Goal: Task Accomplishment & Management: Complete application form

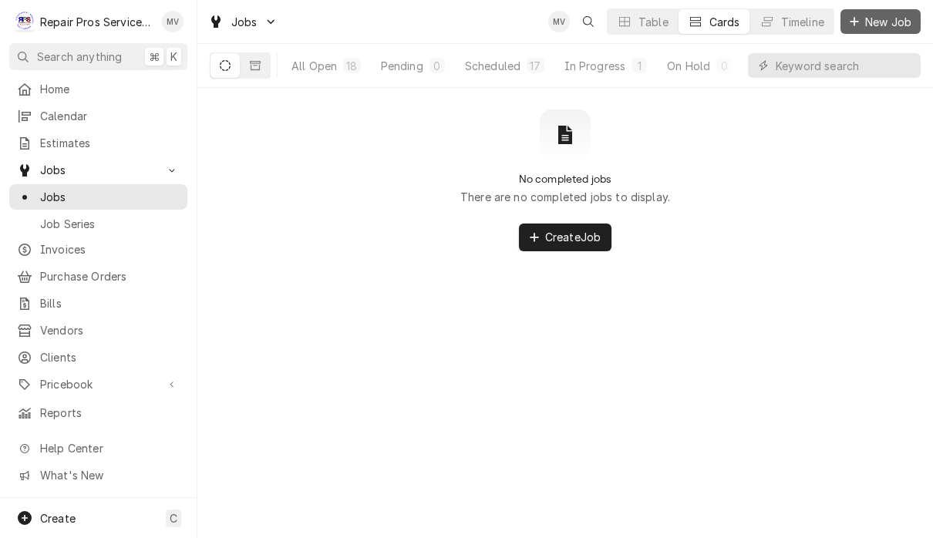
click at [881, 16] on span "New Job" at bounding box center [888, 22] width 52 height 16
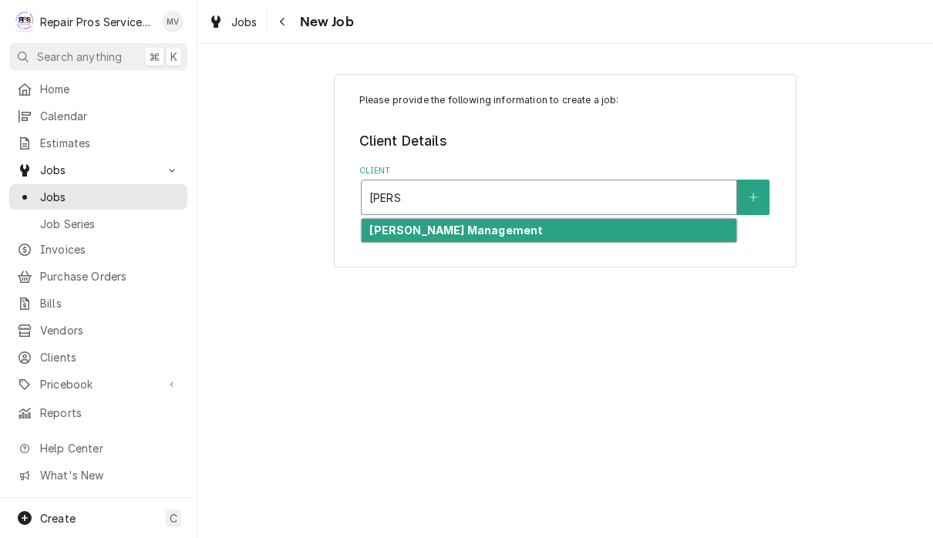
click at [548, 231] on div "Smith Management" at bounding box center [549, 231] width 375 height 24
type input "smith"
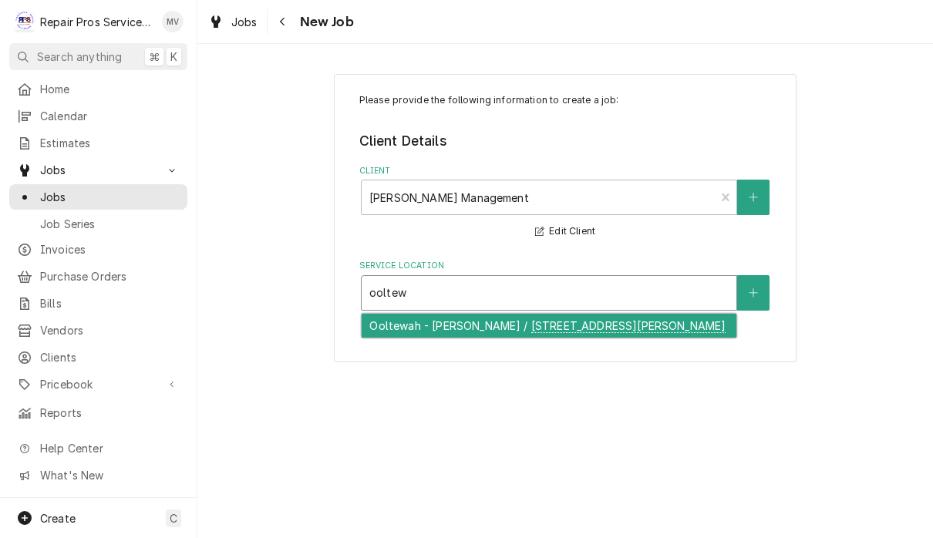
type input "ooltew"
click at [550, 339] on div "Please provide the following information to create a job: Client Details Client…" at bounding box center [565, 218] width 463 height 289
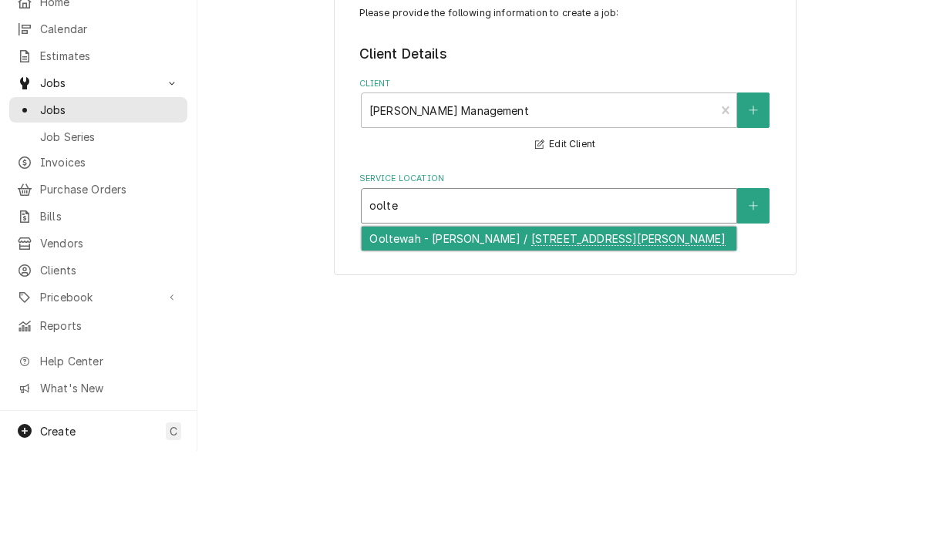
click at [546, 314] on div "Ooltewah - McDonald's / 9211 Lee Hwy, Ooltewah, TN 37363" at bounding box center [549, 326] width 375 height 24
type input "oolte"
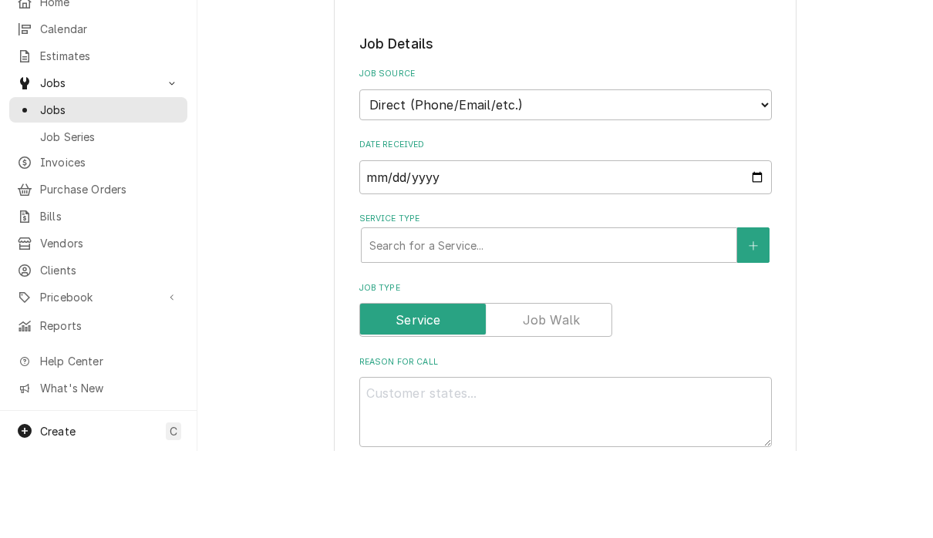
scroll to position [249, 0]
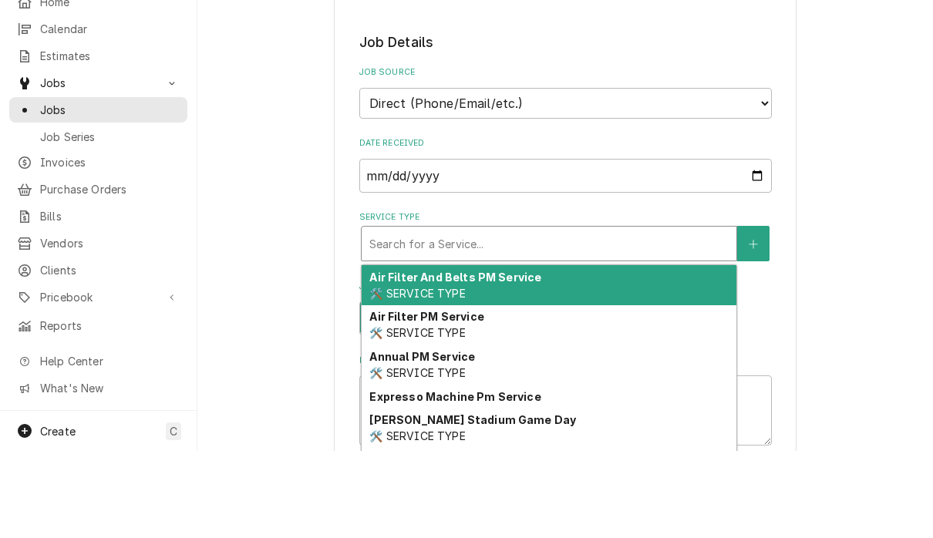
type textarea "x"
type input "d"
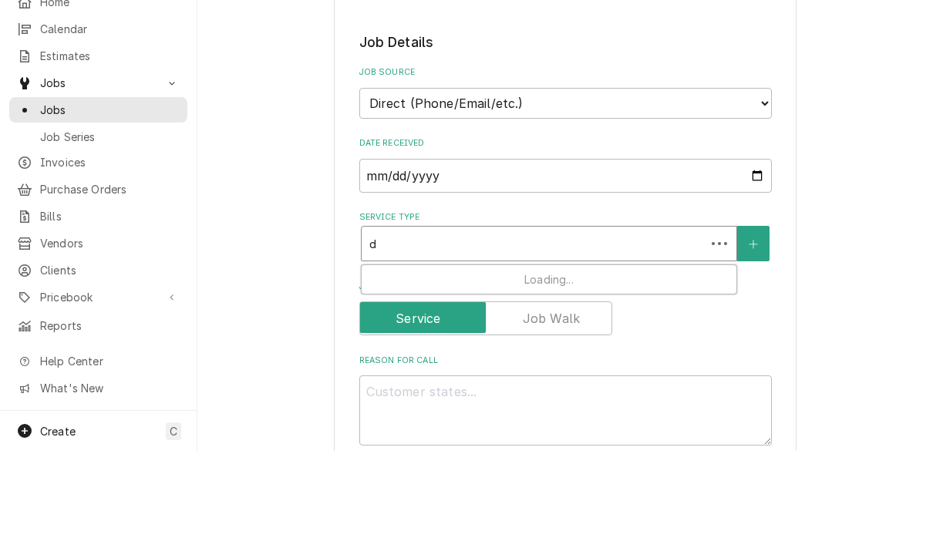
type textarea "x"
type input "di"
type textarea "x"
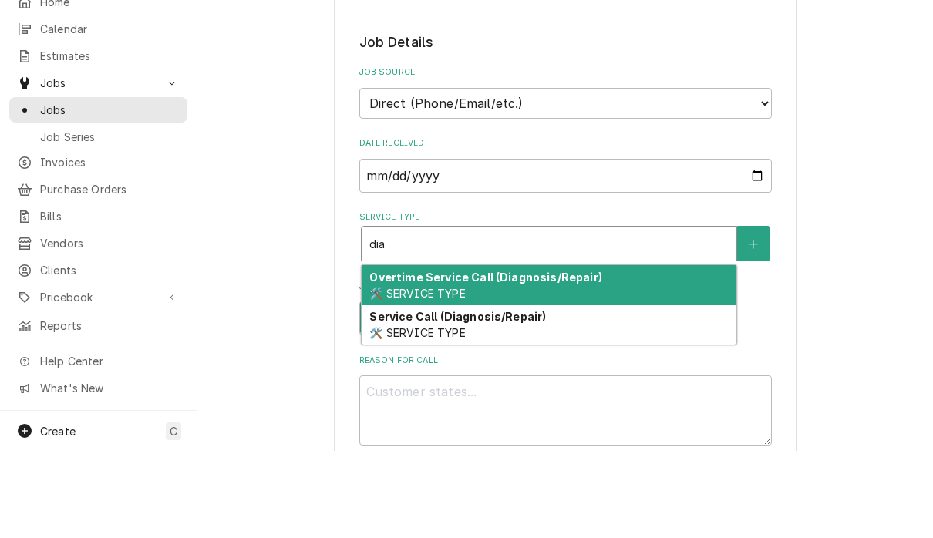
click at [513, 393] on div "Service Call (Diagnosis/Repair) 🛠️ SERVICE TYPE" at bounding box center [549, 413] width 375 height 40
type input "dia"
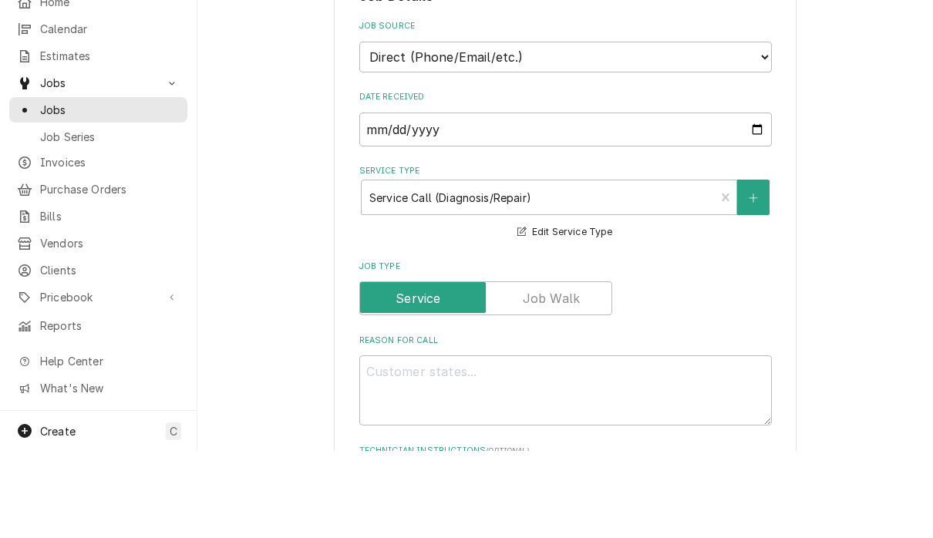
scroll to position [302, 0]
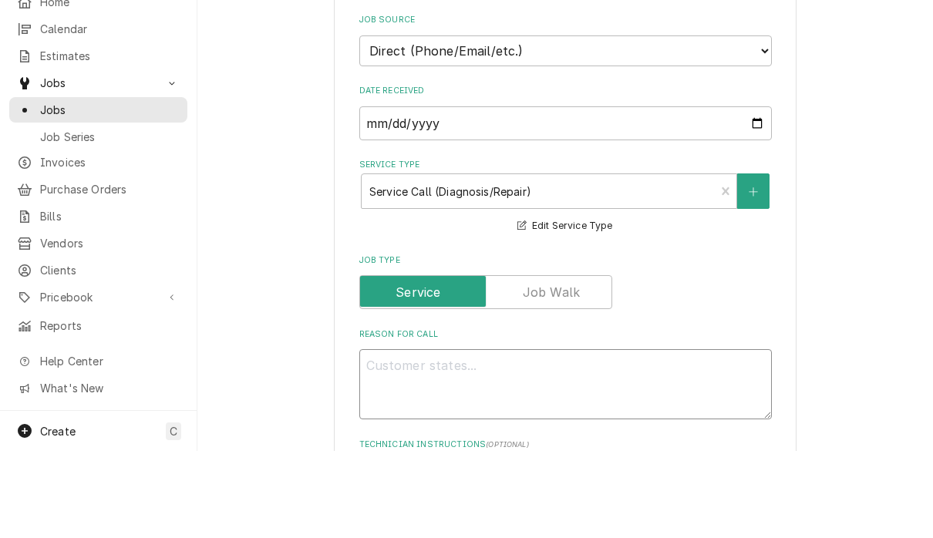
click at [558, 437] on textarea "Reason For Call" at bounding box center [565, 472] width 413 height 70
type textarea "x"
type textarea "L"
type textarea "x"
type textarea "Lob"
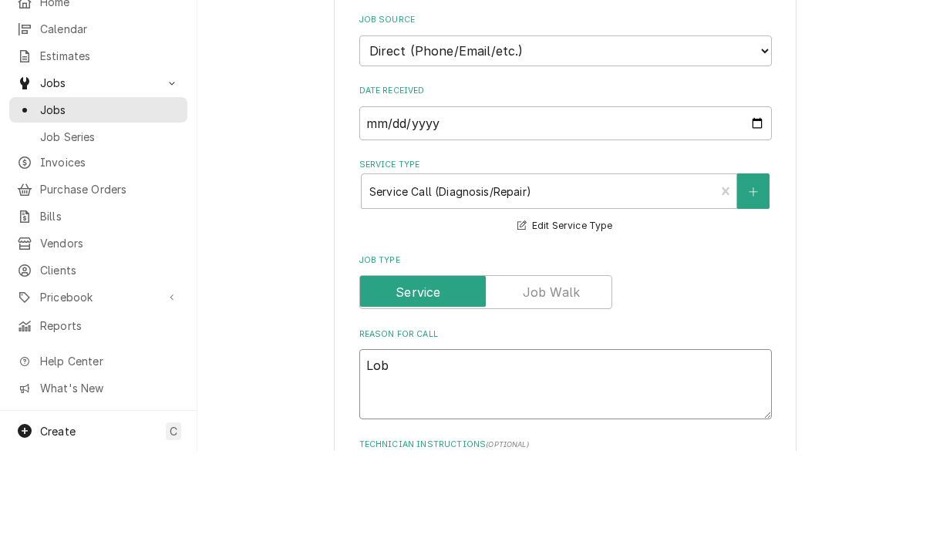
type textarea "x"
type textarea "Lobb"
type textarea "x"
type textarea "Lobby"
type textarea "x"
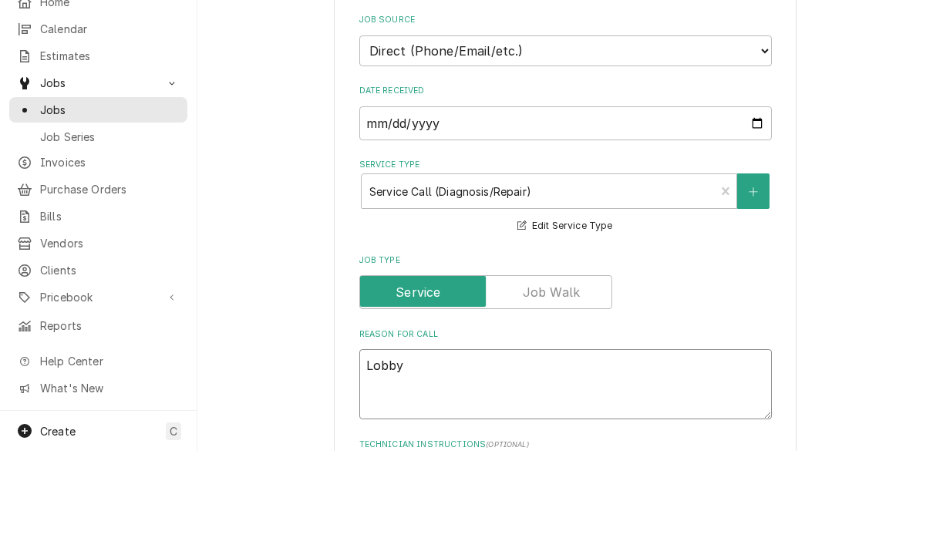
type textarea "Lobby"
type textarea "x"
type textarea "Lobby a"
type textarea "x"
type textarea "Lobby ai"
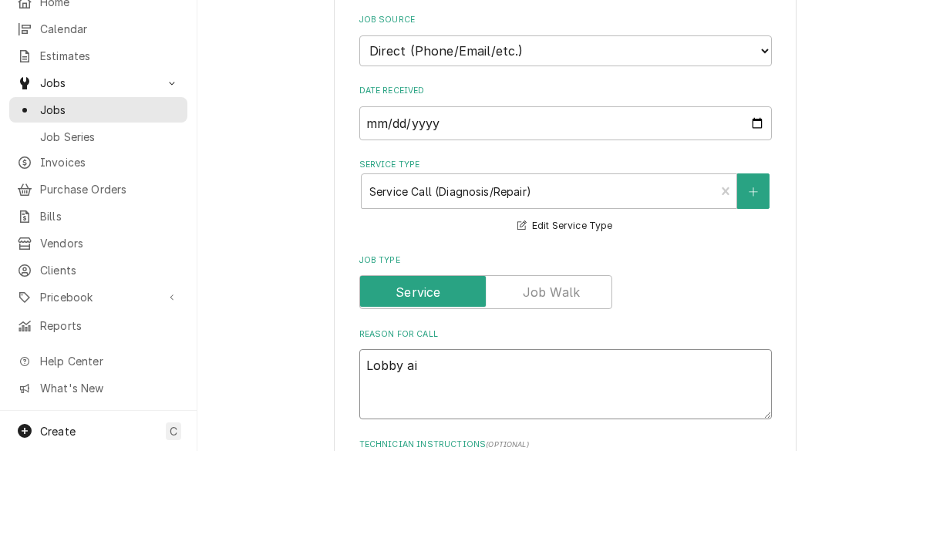
type textarea "x"
type textarea "Lobby air"
type textarea "x"
type textarea "Lobby air"
type textarea "x"
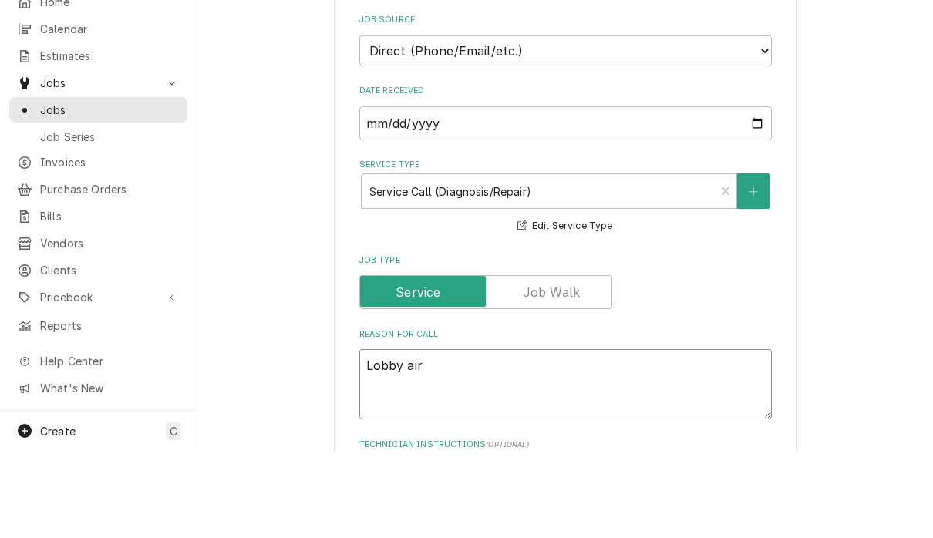
type textarea "Lobby air c"
type textarea "x"
type textarea "Lobby air co"
type textarea "x"
type textarea "Lobby air con"
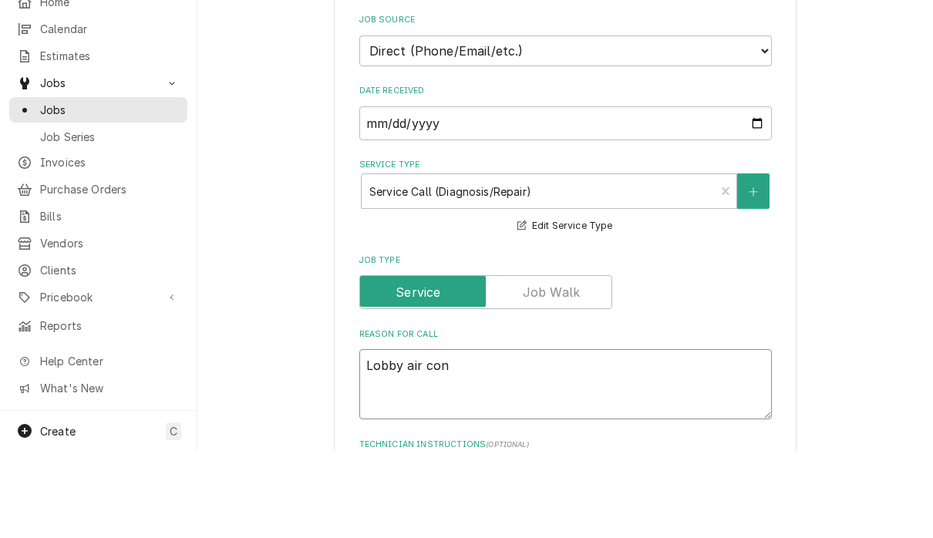
type textarea "x"
type textarea "Lobby air cond"
type textarea "x"
type textarea "Lobby air condi"
type textarea "x"
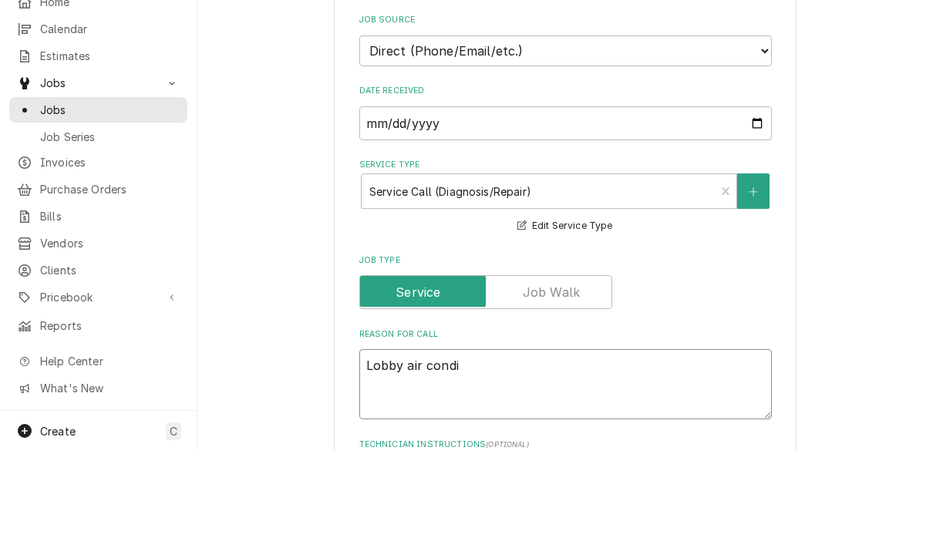
type textarea "Lobby air condit"
type textarea "x"
type textarea "Lobby air conditi"
type textarea "x"
type textarea "Lobby air conditio"
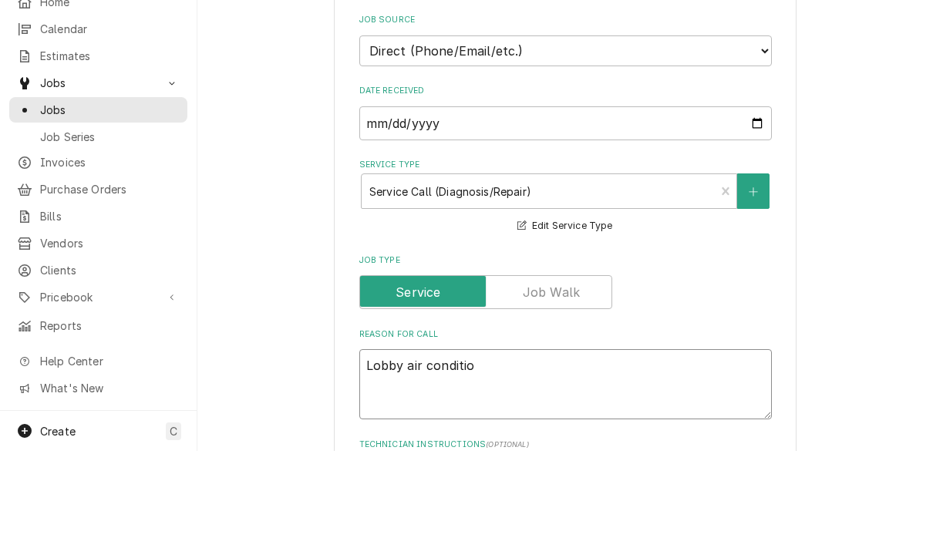
type textarea "x"
type textarea "Lobby air condition"
type textarea "x"
type textarea "Lobby air conditions"
type textarea "x"
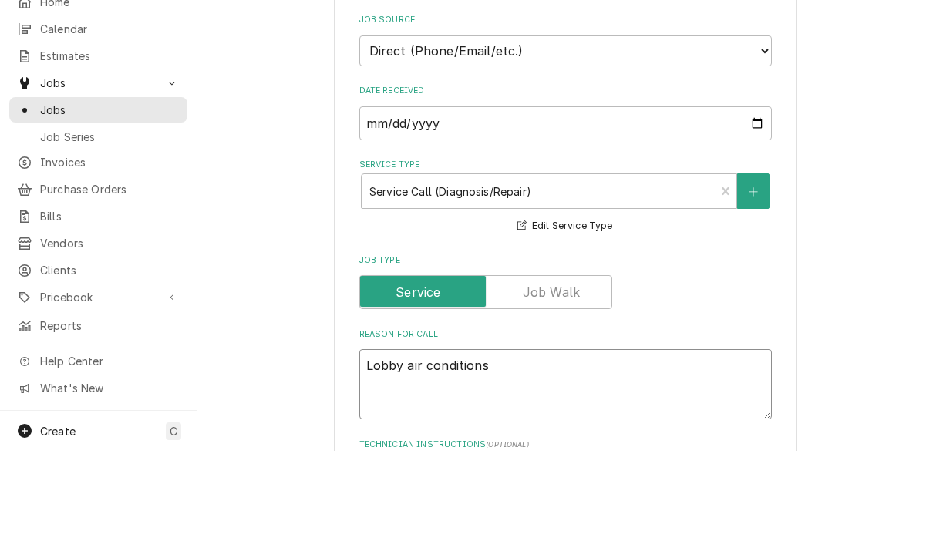
type textarea "Lobby air condition"
type textarea "x"
type textarea "Lobby air conditione"
type textarea "x"
type textarea "Lobby air conditioner"
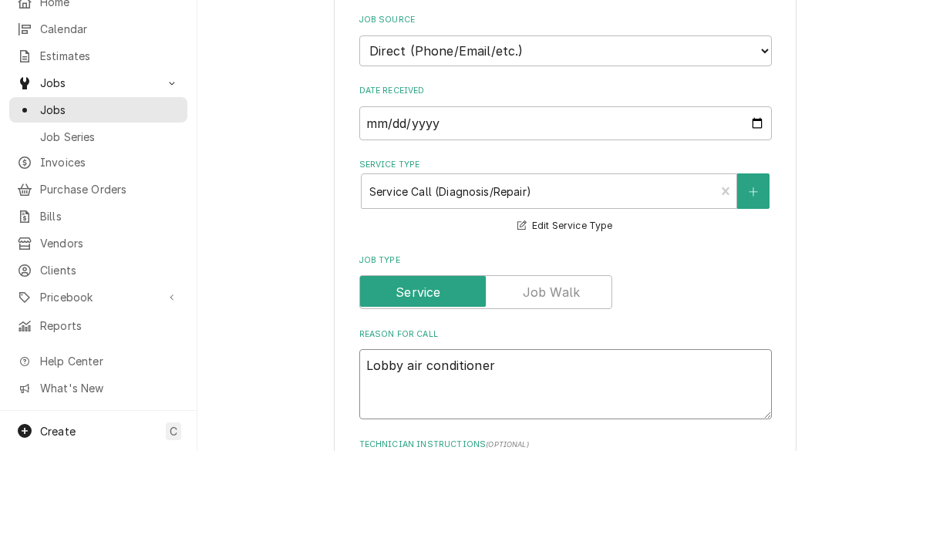
type textarea "x"
type textarea "Lobby air conditioners"
type textarea "x"
type textarea "Lobby air conditioners"
type textarea "x"
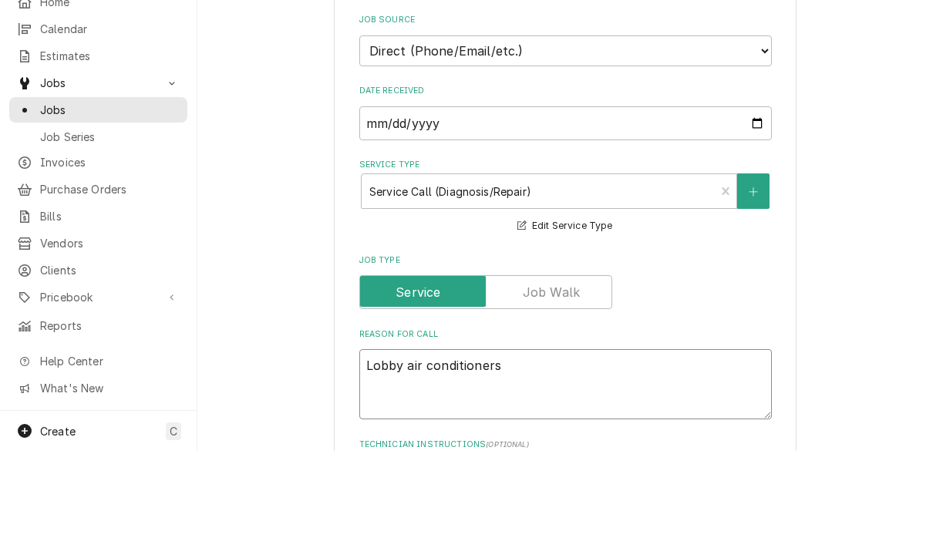
type textarea "Lobby air conditioners a"
type textarea "x"
type textarea "Lobby air conditioners ar"
type textarea "x"
type textarea "Lobby air conditioners are"
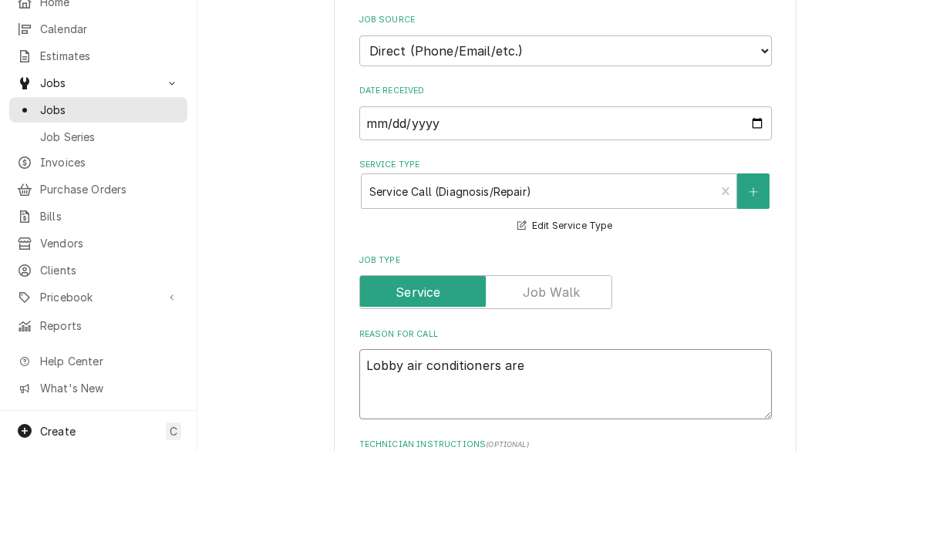
type textarea "x"
type textarea "Lobby air conditioners are"
type textarea "x"
type textarea "Lobby air conditioners are r"
type textarea "x"
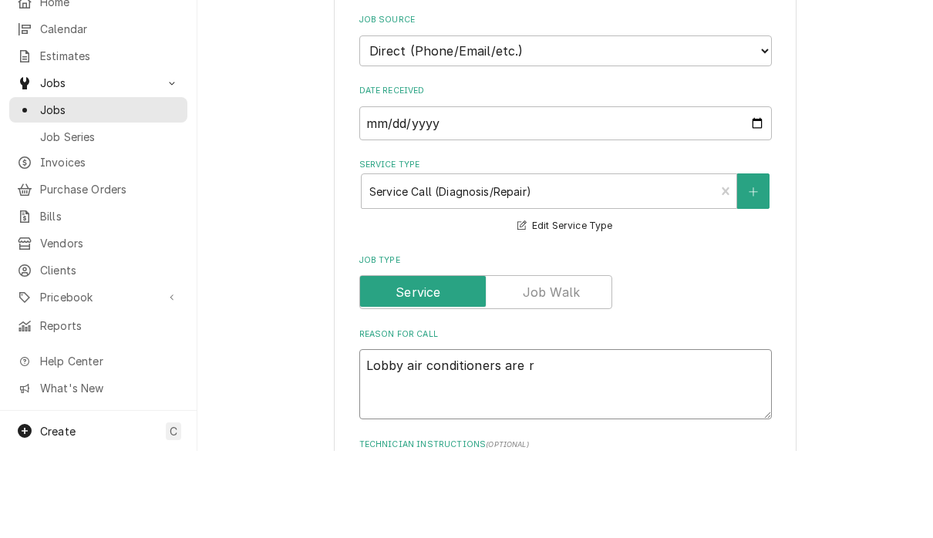
type textarea "Lobby air conditioners are ru"
type textarea "x"
type textarea "Lobby air conditioners are r"
type textarea "x"
type textarea "Lobby air conditioners are"
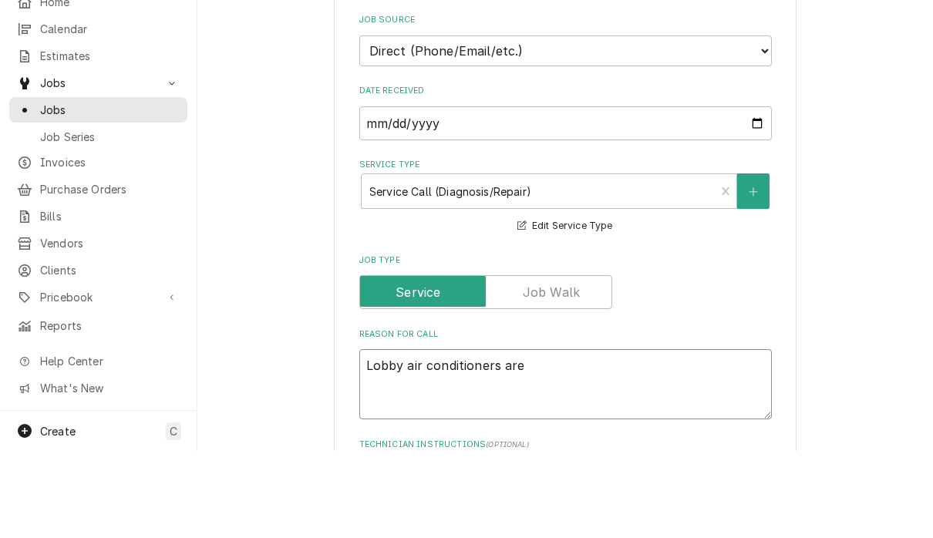
type textarea "x"
type textarea "Lobby air conditioners are"
type textarea "x"
type textarea "Lobby air conditioners ar"
type textarea "x"
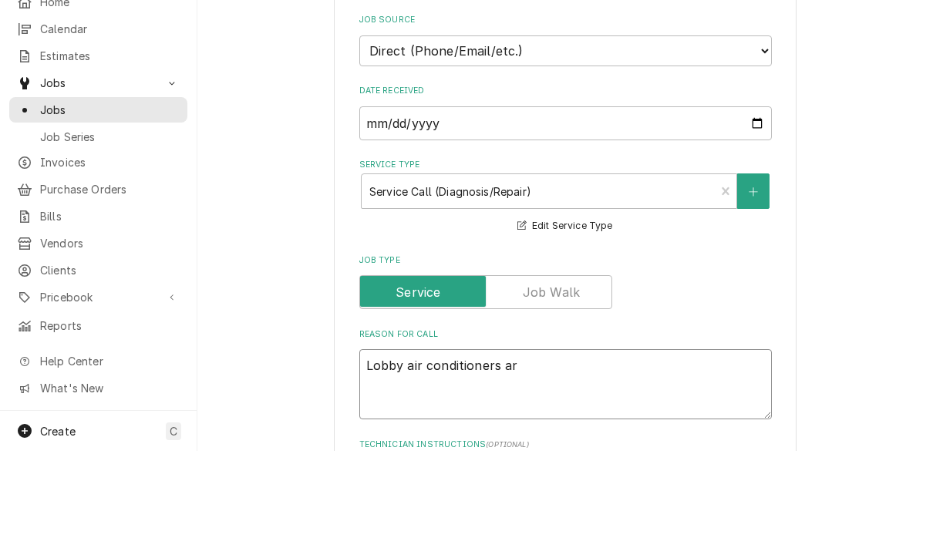
type textarea "Lobby air conditioners a"
type textarea "x"
type textarea "Lobby air conditioners"
type textarea "x"
type textarea "Lobby air conditioners"
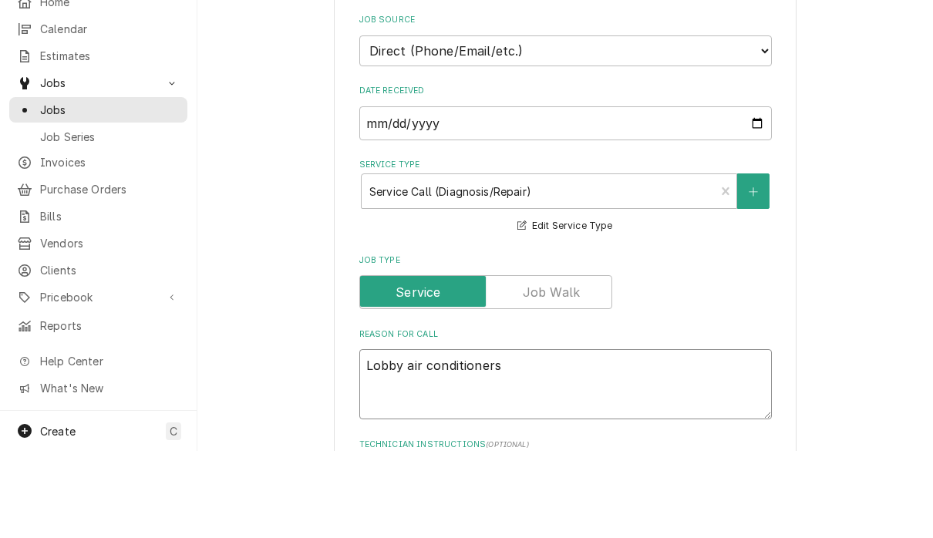
type textarea "x"
type textarea "Lobby air conditioner"
type textarea "x"
type textarea "Lobby air conditione"
type textarea "x"
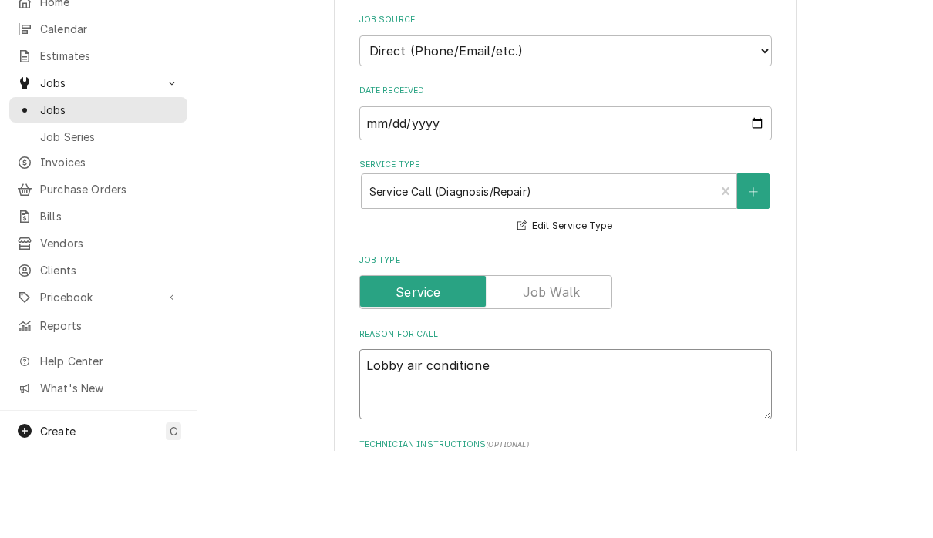
type textarea "Lobby air condition"
type textarea "x"
type textarea "Lobby air conditio"
type textarea "x"
type textarea "Lobby air conditi"
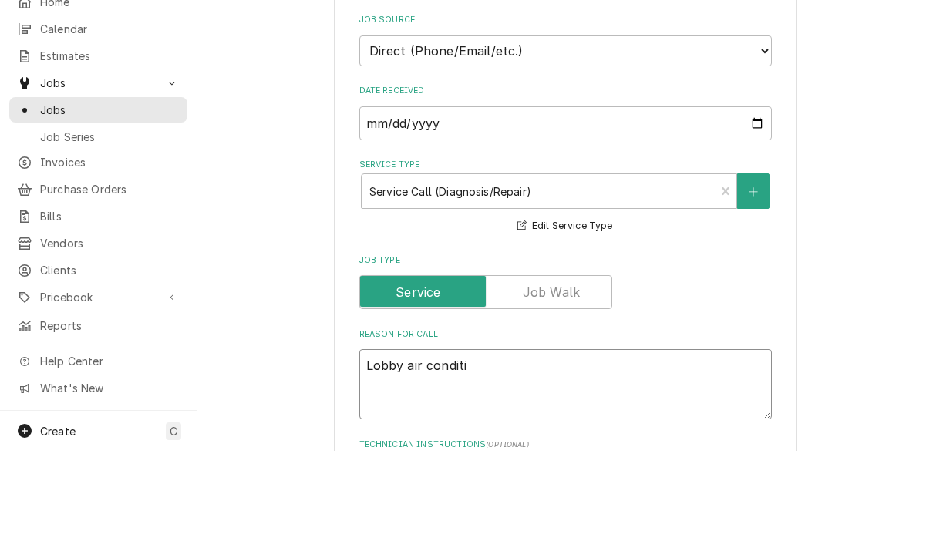
type textarea "x"
type textarea "Lobby air condit"
type textarea "x"
type textarea "Lobby air condi"
type textarea "x"
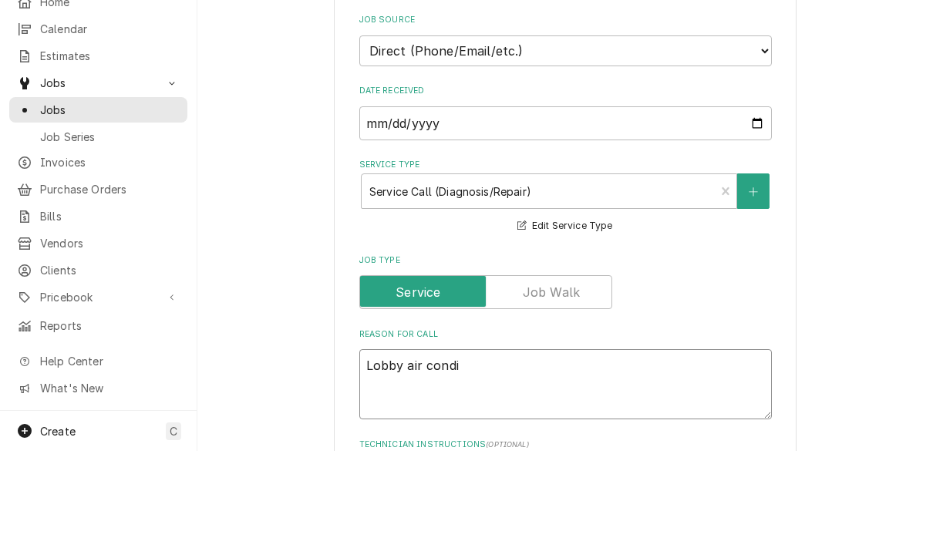
type textarea "Lobby air cond"
type textarea "x"
type textarea "Lobby air con"
type textarea "x"
type textarea "Lobby air co"
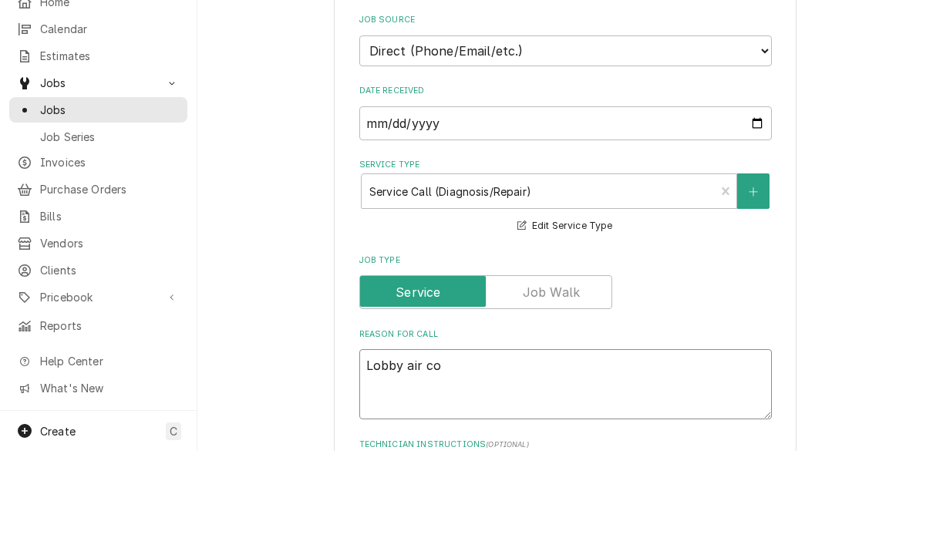
type textarea "x"
type textarea "Lobby air c"
type textarea "x"
type textarea "Lobby air"
type textarea "x"
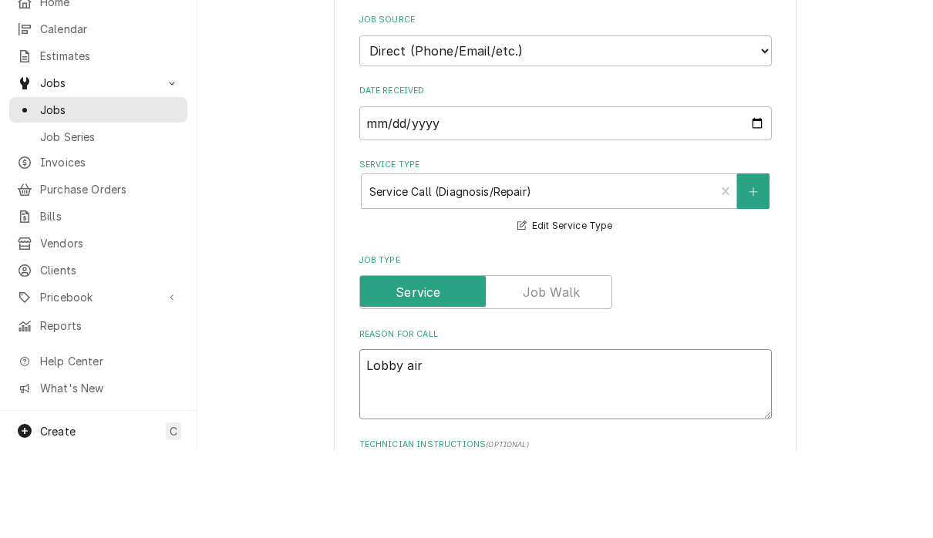
type textarea "Lobby air"
type textarea "x"
type textarea "Lobby ai"
type textarea "x"
type textarea "Lobby a"
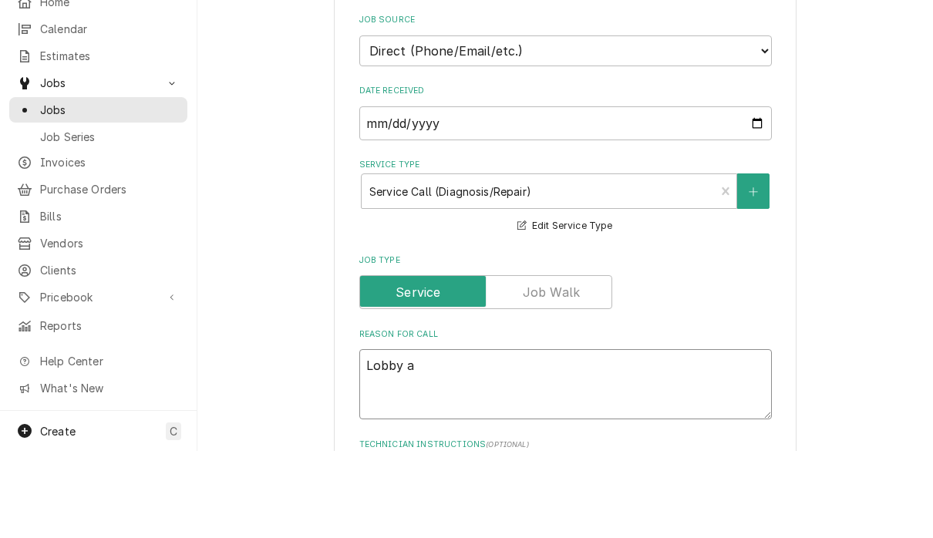
type textarea "x"
type textarea "Lobby"
type textarea "x"
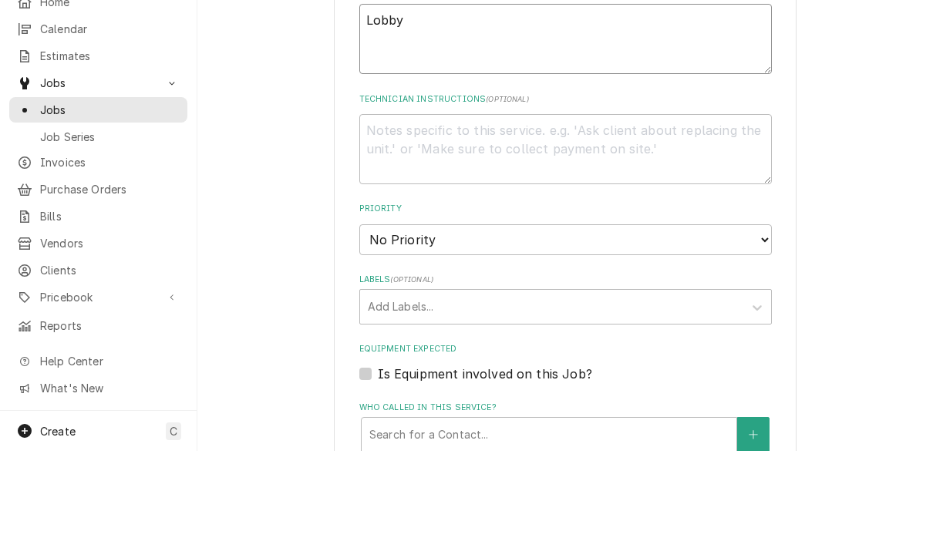
scroll to position [664, 0]
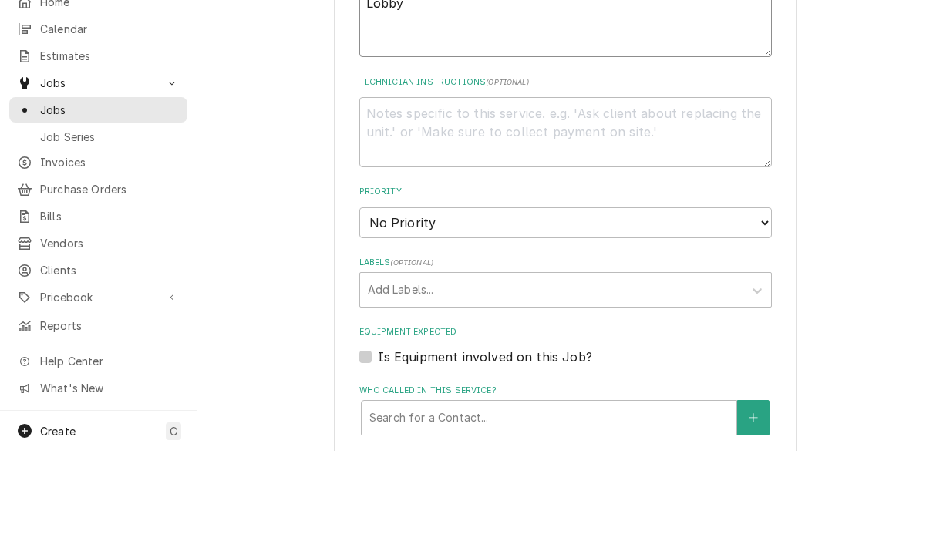
type textarea "Lobby"
click at [728, 295] on select "No Priority Urgent High Medium Low" at bounding box center [565, 310] width 413 height 31
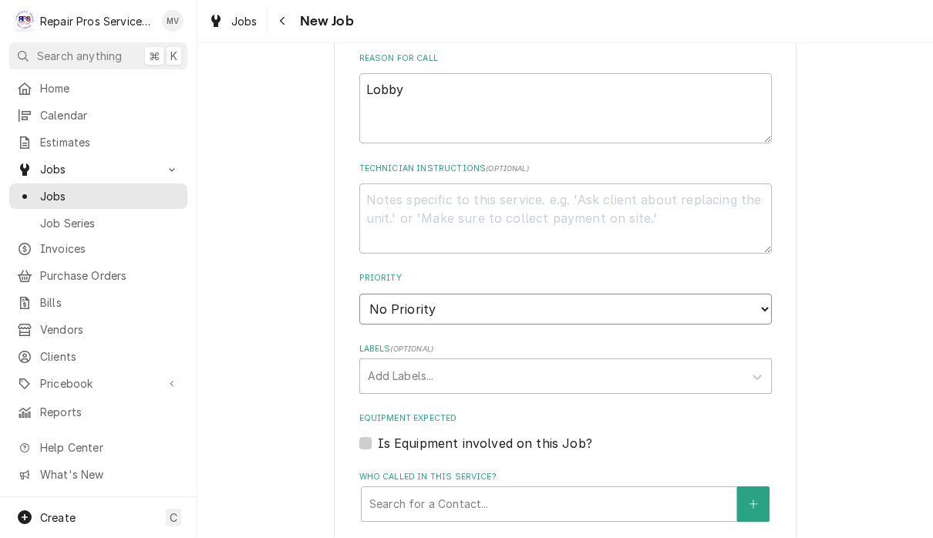
select select "3"
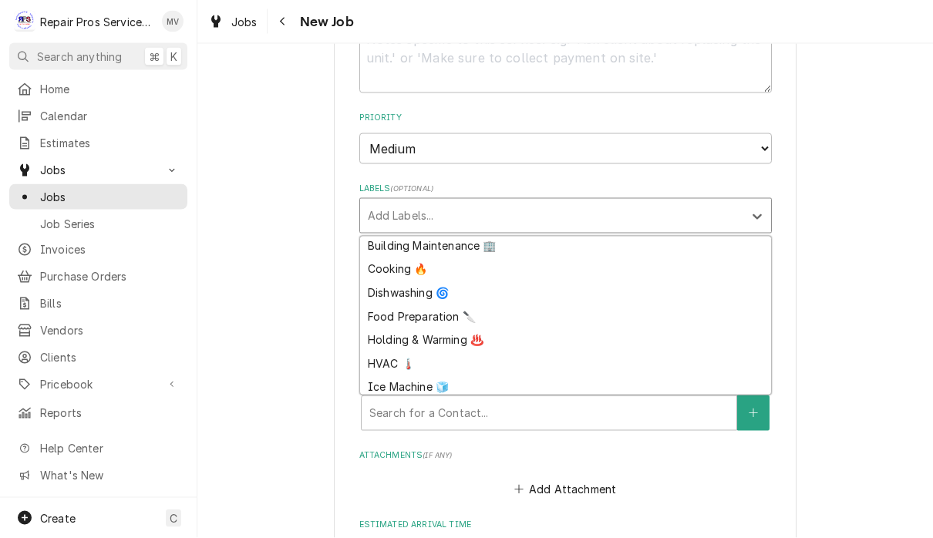
scroll to position [28, 0]
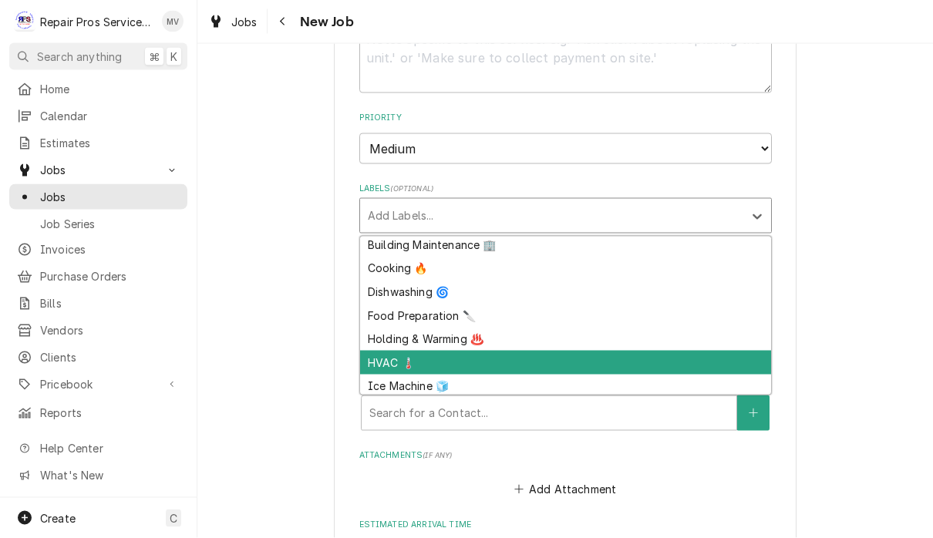
click at [402, 351] on div "HVAC 🌡️" at bounding box center [565, 363] width 411 height 24
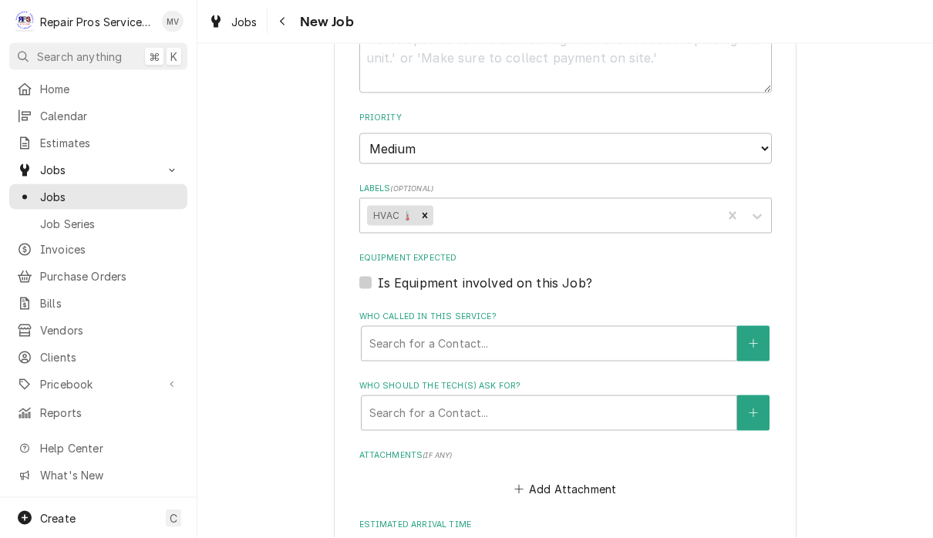
type textarea "x"
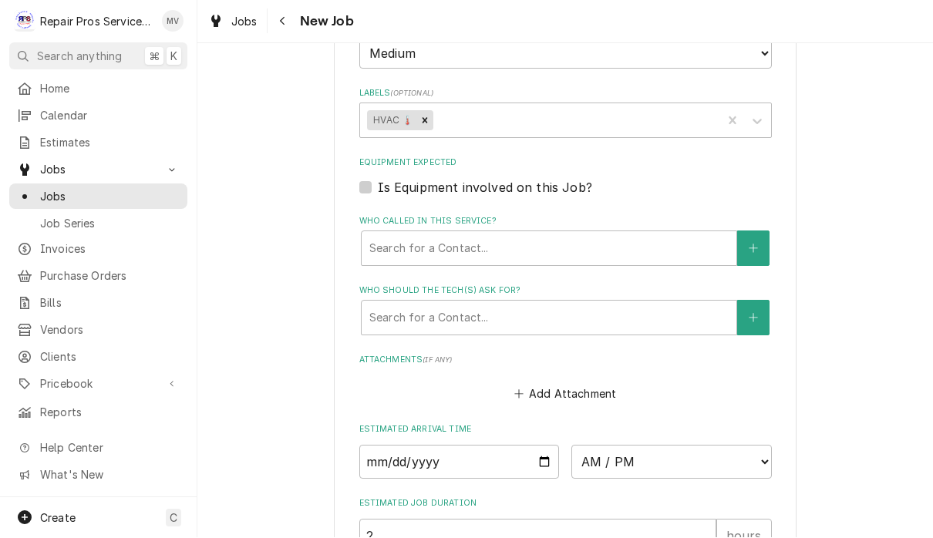
scroll to position [949, 0]
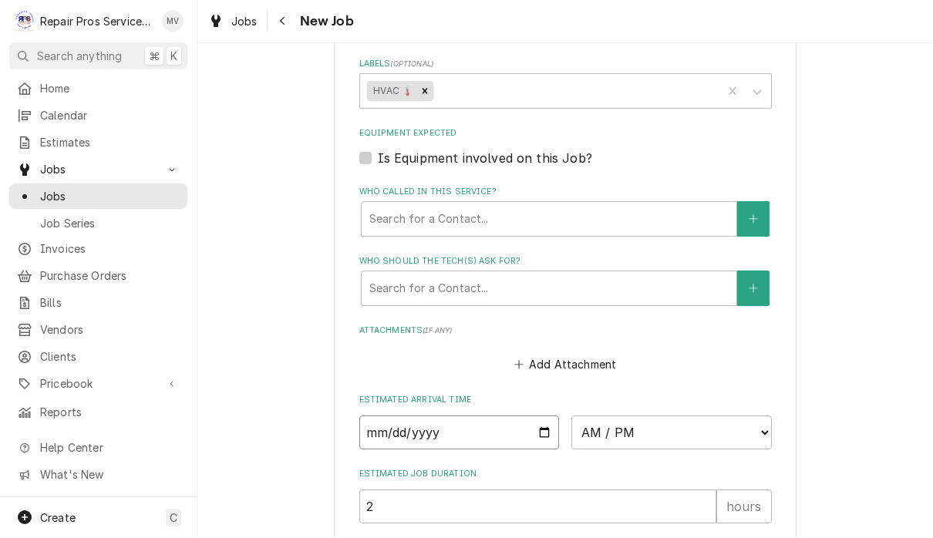
click at [456, 428] on input "Date" at bounding box center [459, 433] width 201 height 34
type input "2025-09-29"
type textarea "x"
type input "2025-09-30"
click at [592, 416] on select "AM / PM 6:00 AM 6:15 AM 6:30 AM 6:45 AM 7:00 AM 7:15 AM 7:30 AM 7:45 AM 8:00 AM…" at bounding box center [671, 433] width 201 height 34
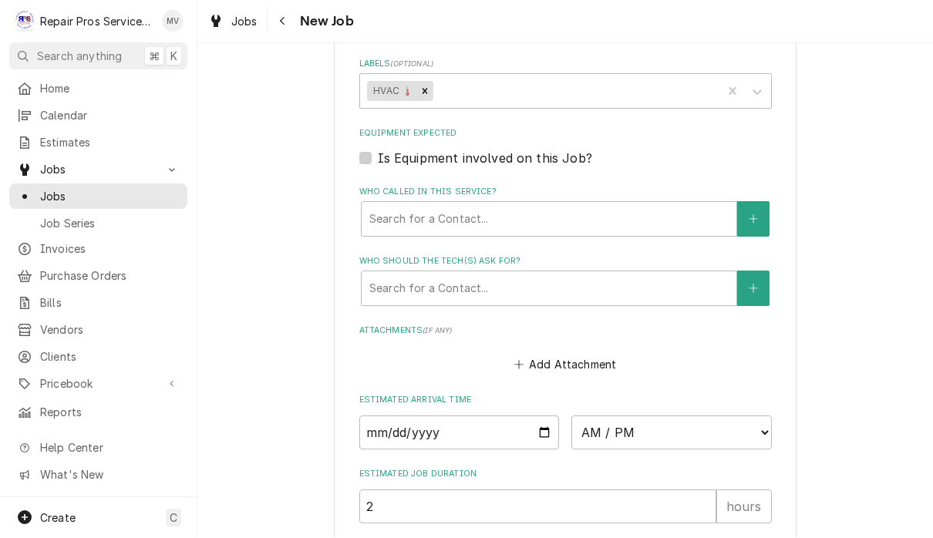
type textarea "x"
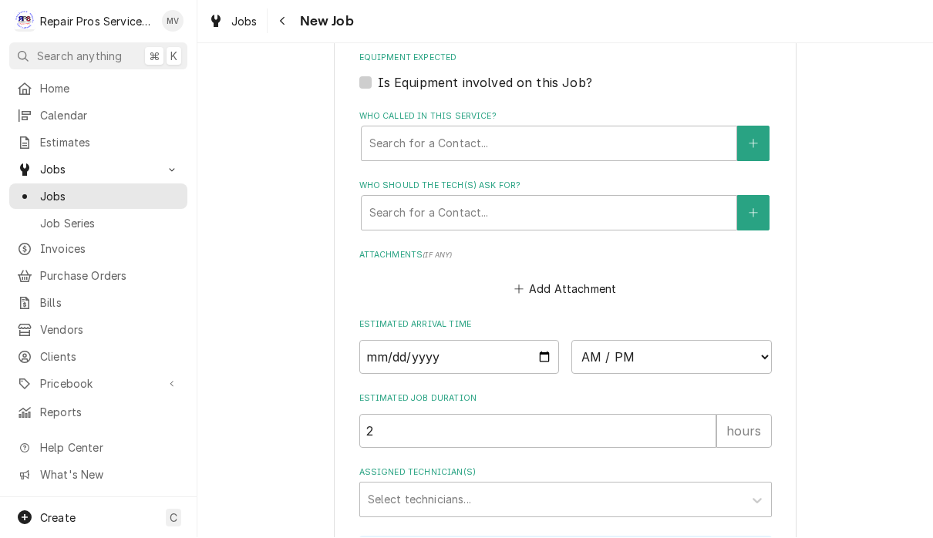
scroll to position [1030, 0]
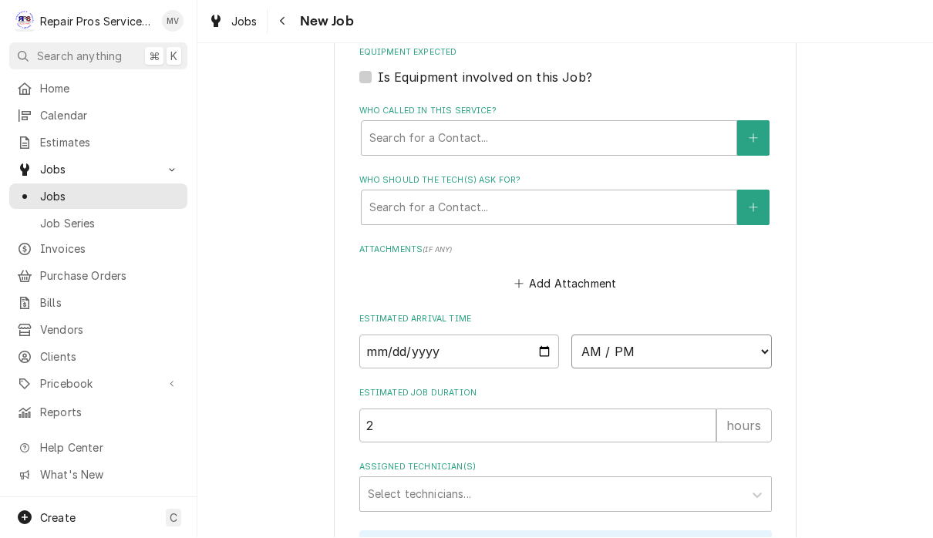
click at [594, 337] on select "AM / PM 6:00 AM 6:15 AM 6:30 AM 6:45 AM 7:00 AM 7:15 AM 7:30 AM 7:45 AM 8:00 AM…" at bounding box center [671, 352] width 201 height 34
select select "11:00:00"
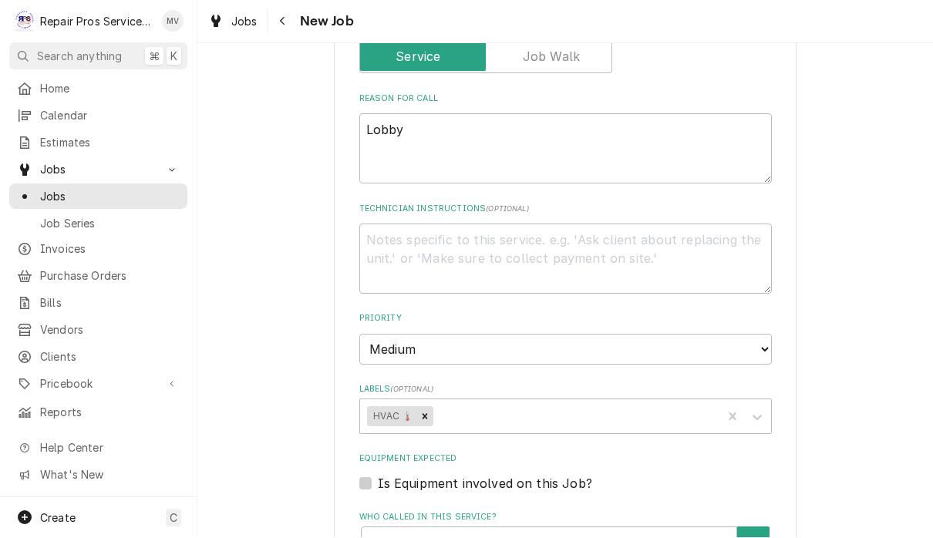
scroll to position [576, 0]
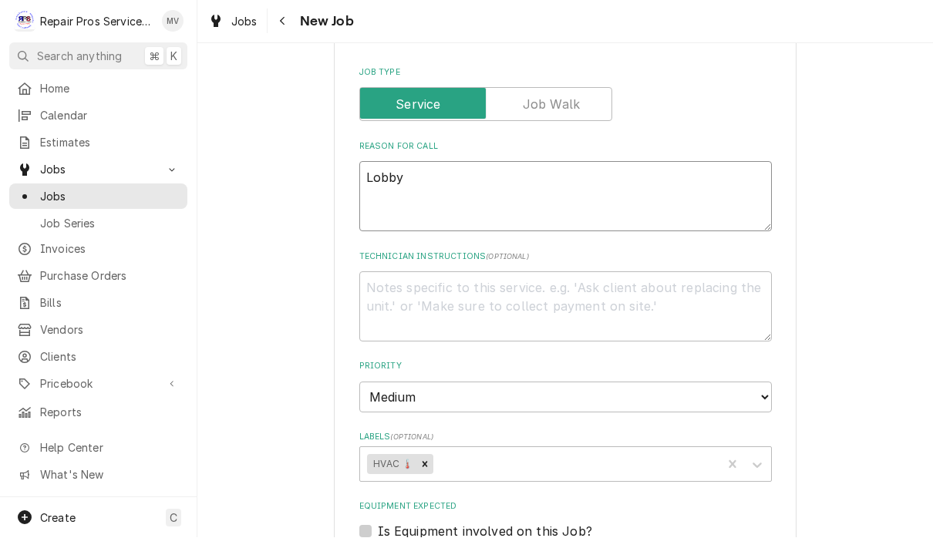
click at [491, 183] on textarea "Lobby" at bounding box center [565, 197] width 413 height 70
type textarea "x"
type textarea "Lobby h"
type textarea "x"
type textarea "Lobby he"
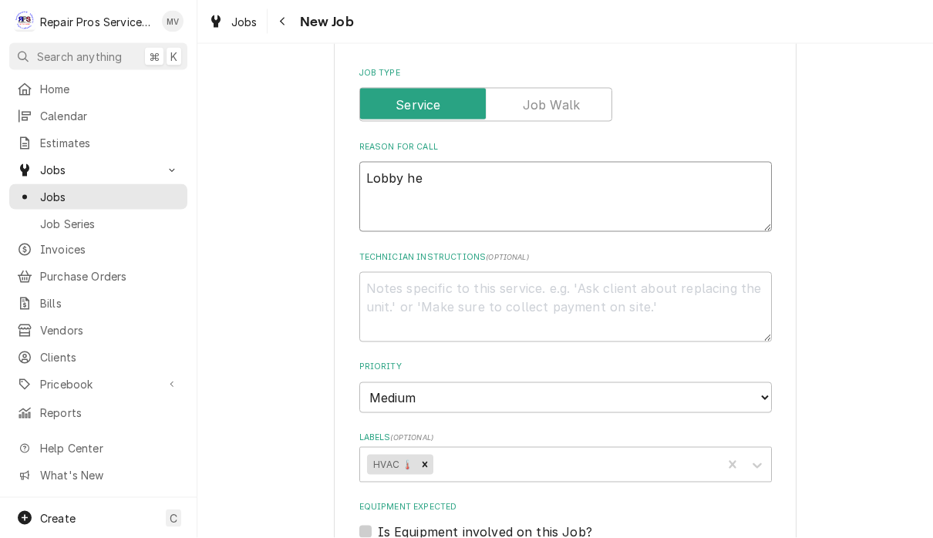
type textarea "x"
type textarea "Lobby hea"
type textarea "x"
type textarea "Lobby heat"
type textarea "x"
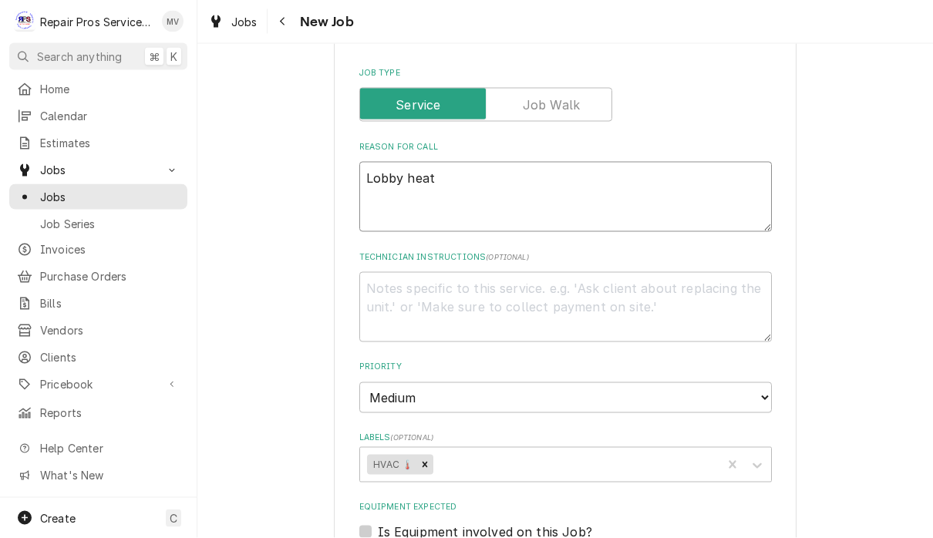
type textarea "Lobby hea"
type textarea "x"
type textarea "Lobby he"
type textarea "x"
type textarea "Lobby h"
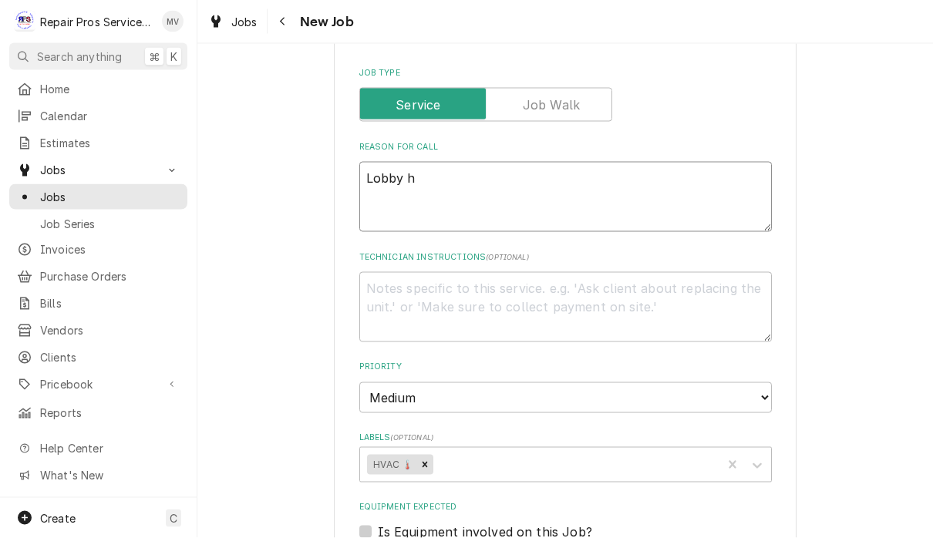
type textarea "x"
type textarea "Lobby"
type textarea "x"
type textarea "Lobby h"
type textarea "x"
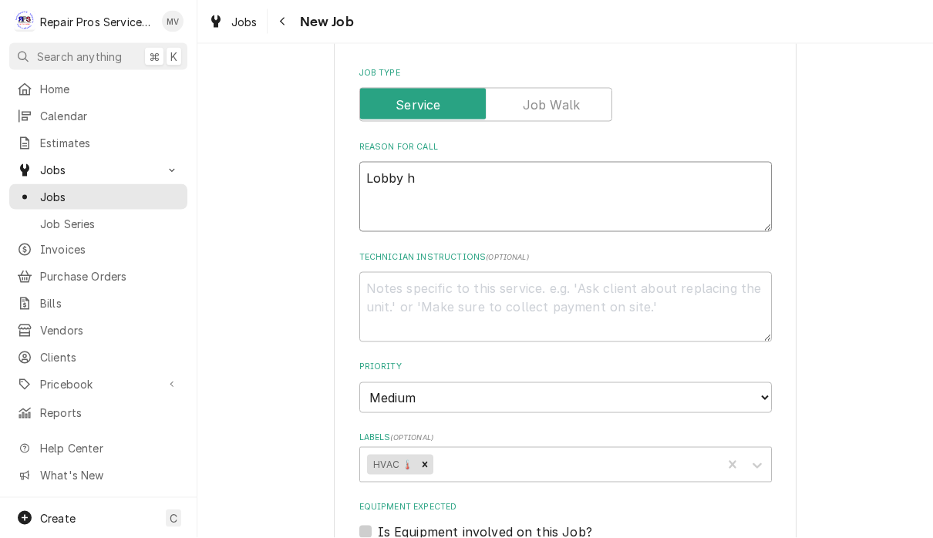
type textarea "Lobby ha"
type textarea "x"
type textarea "Lobby hav"
type textarea "x"
type textarea "Lobby have"
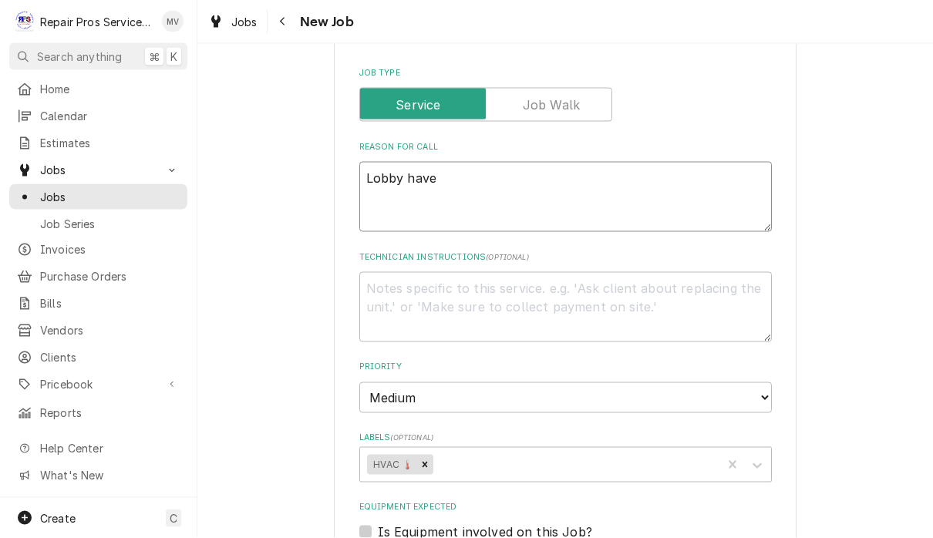
type textarea "x"
type textarea "Lobby haven"
type textarea "x"
type textarea "Lobby have"
type textarea "x"
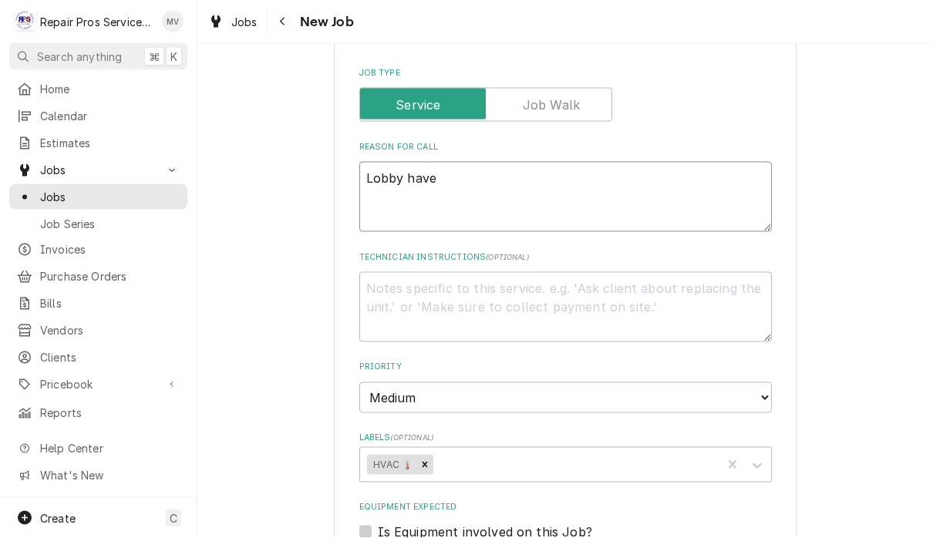
type textarea "Lobby have"
type textarea "x"
type textarea "Lobby have n"
type textarea "x"
type textarea "Lobby have no"
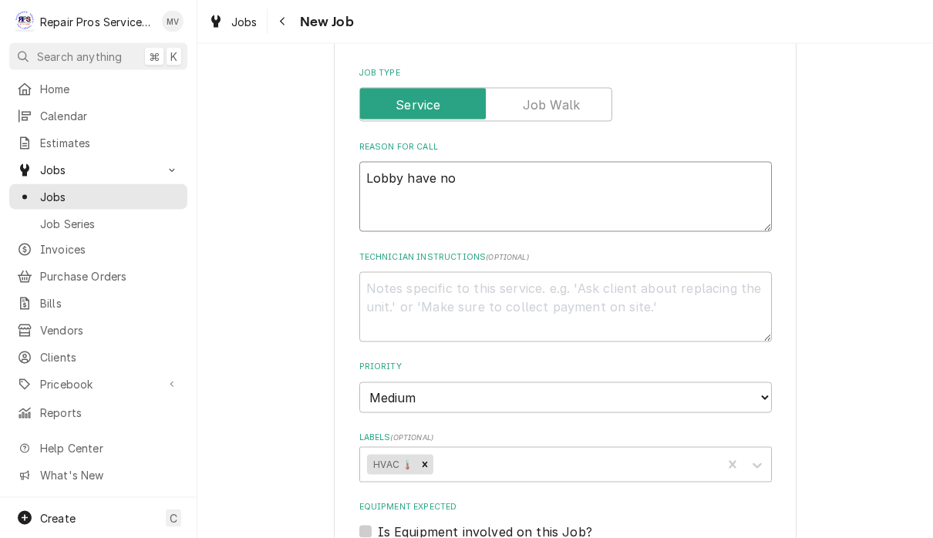
type textarea "x"
type textarea "Lobby have no"
type textarea "x"
type textarea "Lobby have no h"
type textarea "x"
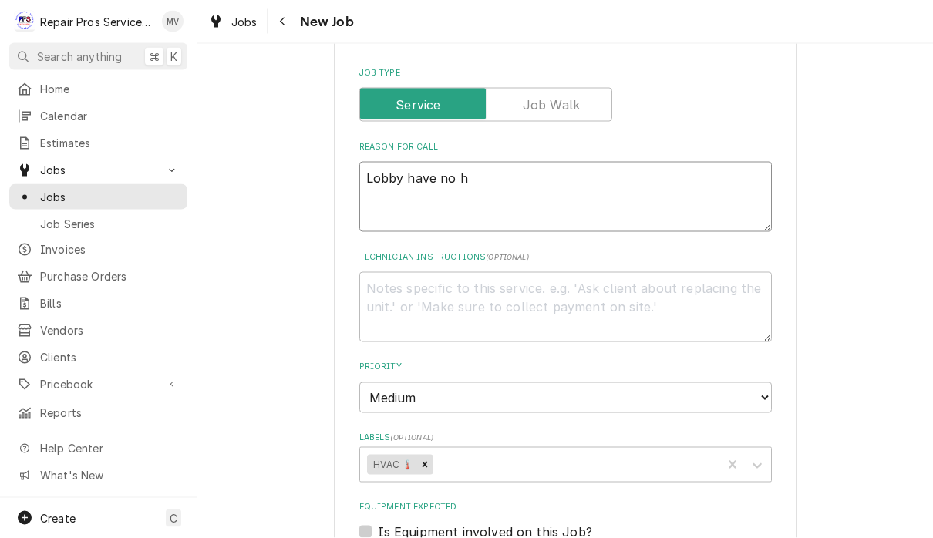
type textarea "Lobby have no he"
type textarea "x"
type textarea "Lobby have no heat"
click at [369, 175] on textarea "Lobby have no heat" at bounding box center [565, 197] width 413 height 70
type textarea "x"
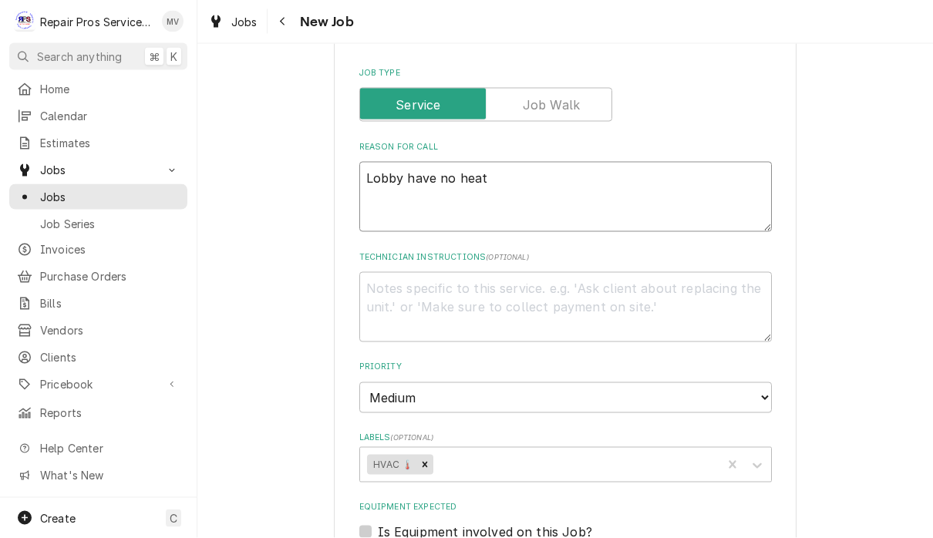
type textarea "BLobby have no heat"
type textarea "x"
type textarea "BoLobby have no heat"
type textarea "x"
type textarea "BotLobby have no heat"
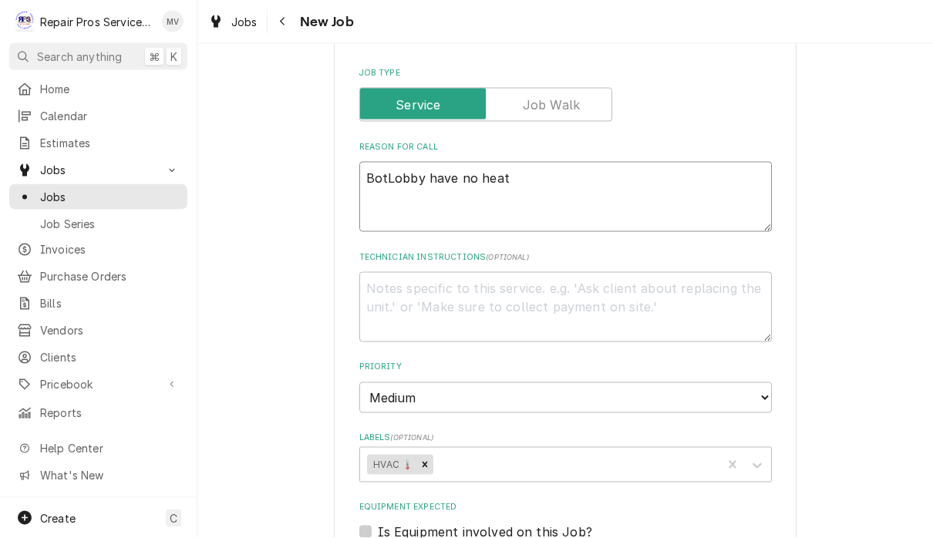
type textarea "x"
type textarea "BothLobby have no heat"
type textarea "x"
type textarea "Both Lobby have no heat"
click at [440, 187] on textarea "Both Lobby have no heat" at bounding box center [565, 197] width 413 height 70
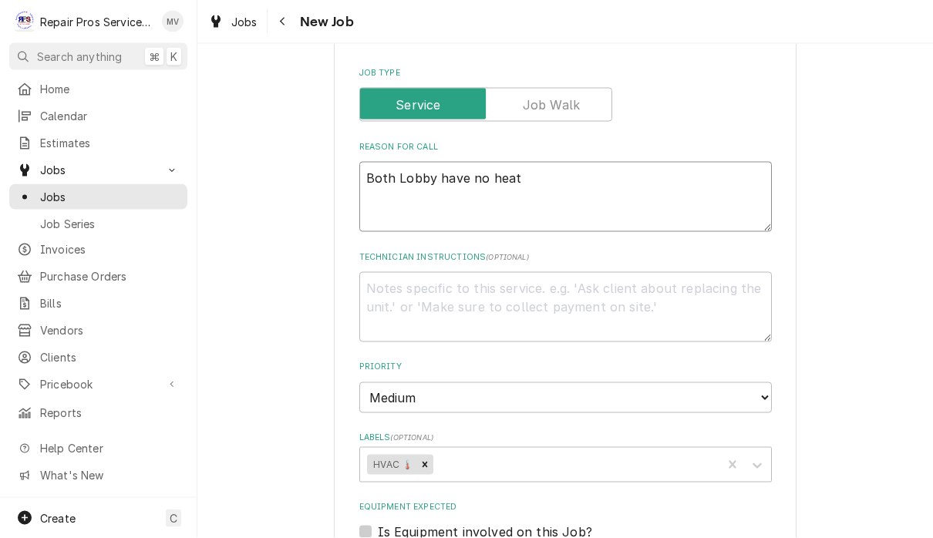
type textarea "x"
type textarea "Both Lobby ahave no heat"
type textarea "x"
type textarea "Both Lobby aihave no heat"
type textarea "x"
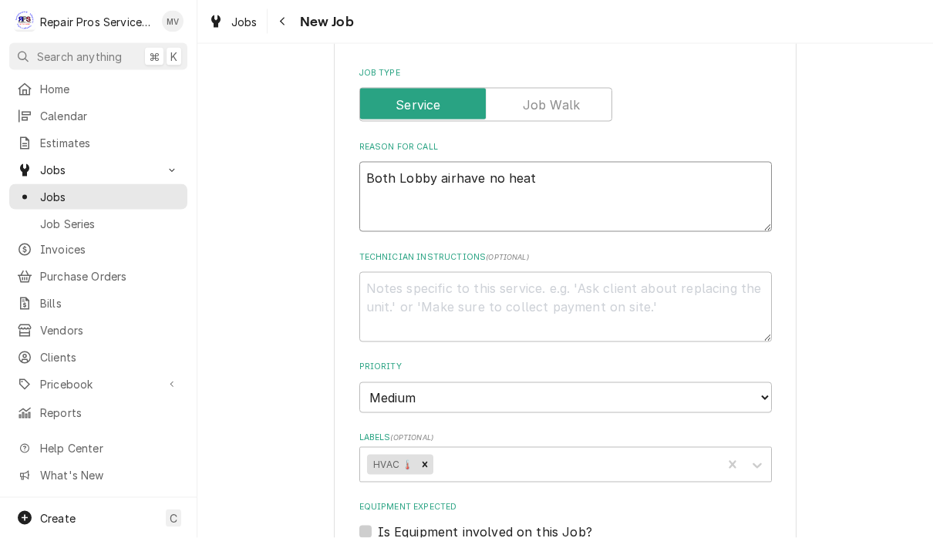
type textarea "Both Lobby air have no heat"
type textarea "x"
type textarea "Both Lobby air chave no heat"
type textarea "x"
type textarea "Both Lobby air cohave no heat"
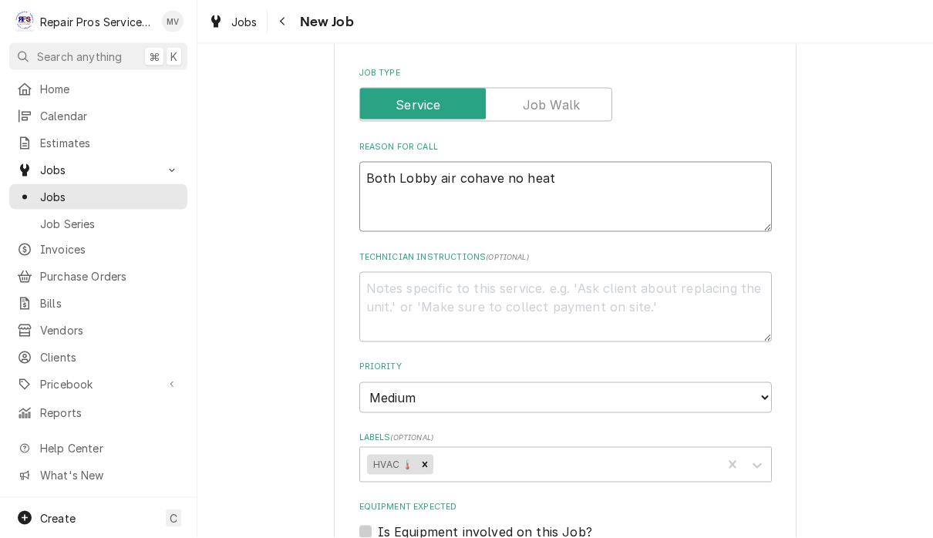
type textarea "x"
type textarea "Both Lobby air conhave no heat"
type textarea "x"
type textarea "Both Lobby air condhave no heat"
type textarea "x"
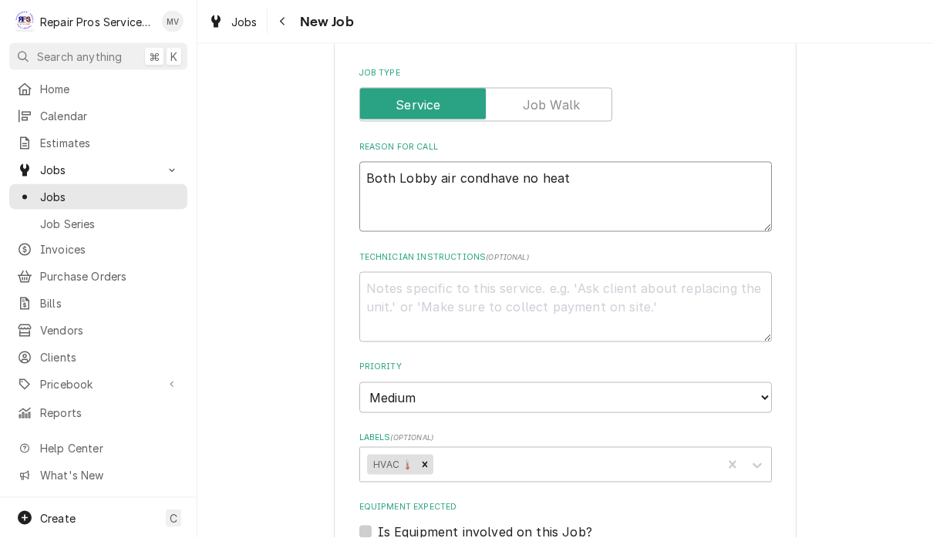
type textarea "Both Lobby air condihave no heat"
type textarea "x"
type textarea "Both Lobby air condithave no heat"
type textarea "x"
type textarea "Both Lobby air conditihave no heat"
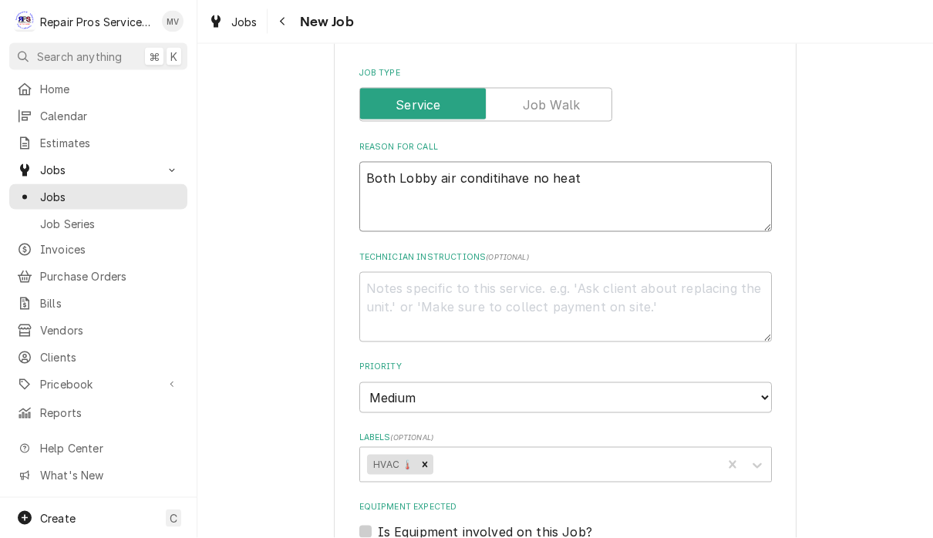
type textarea "x"
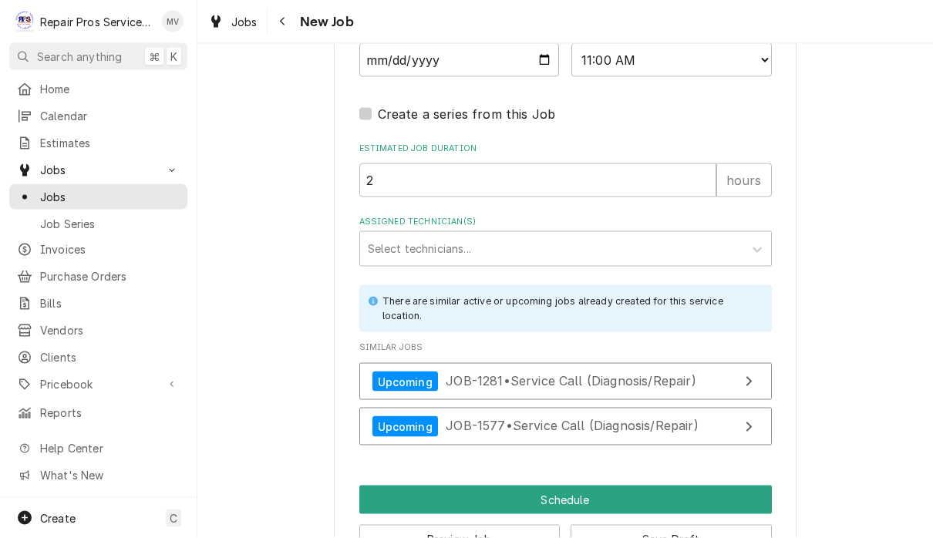
scroll to position [1330, 0]
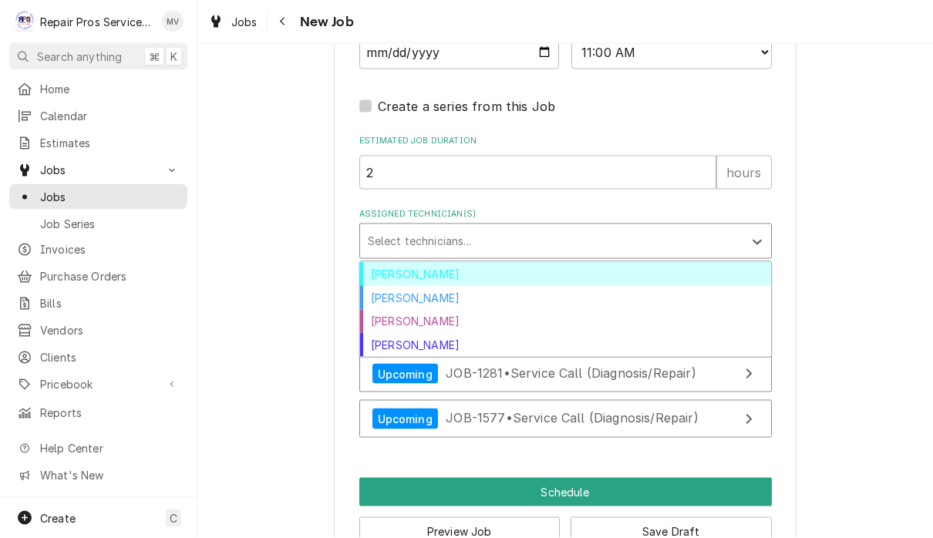
click at [426, 286] on div "[PERSON_NAME]" at bounding box center [565, 298] width 411 height 24
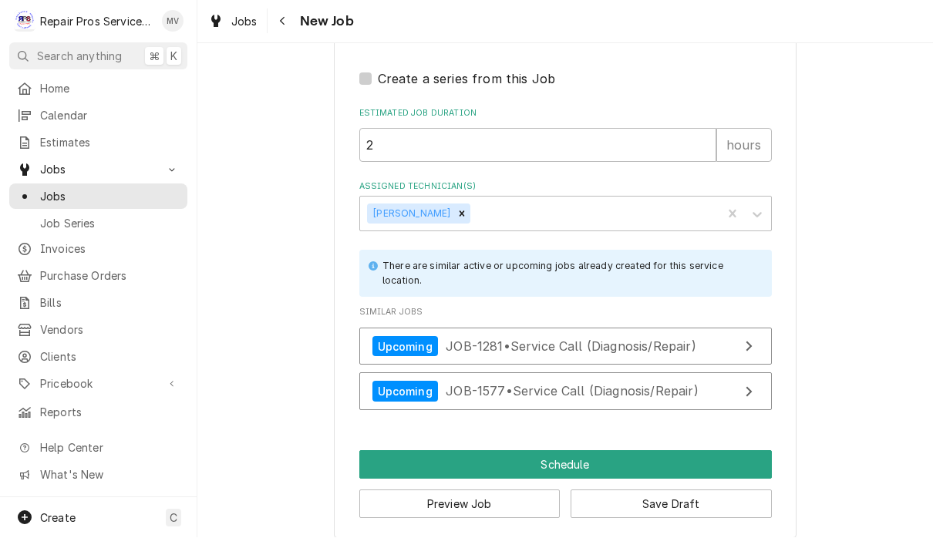
scroll to position [1357, 0]
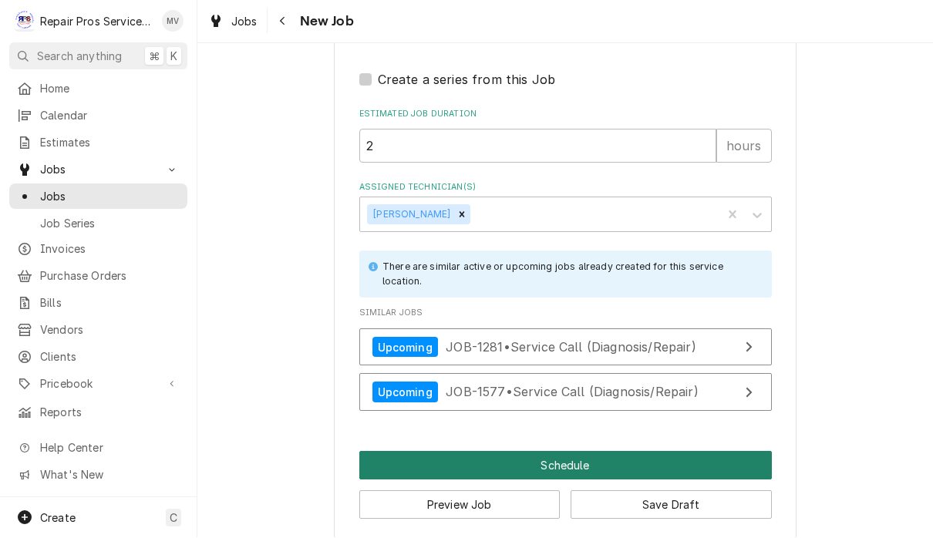
click at [578, 452] on button "Schedule" at bounding box center [565, 466] width 413 height 29
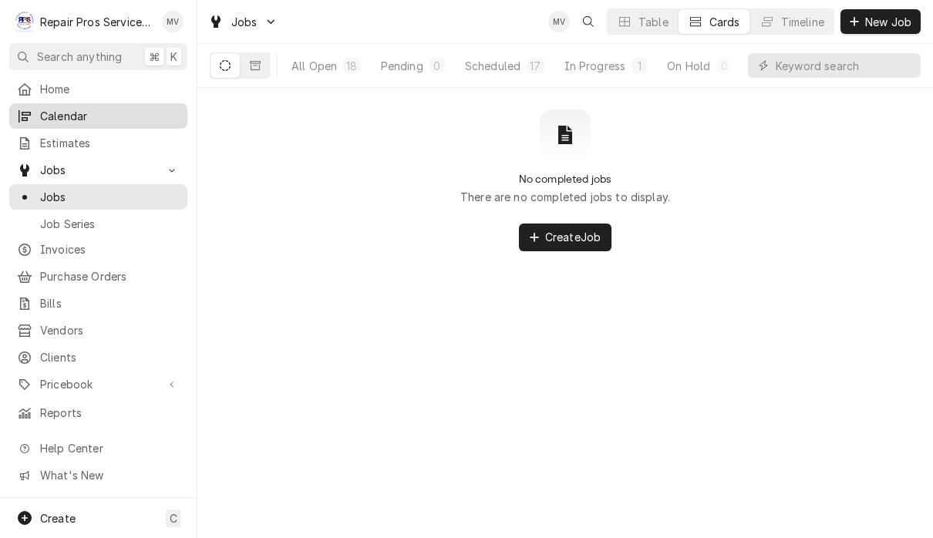
click at [72, 116] on span "Calendar" at bounding box center [110, 116] width 140 height 16
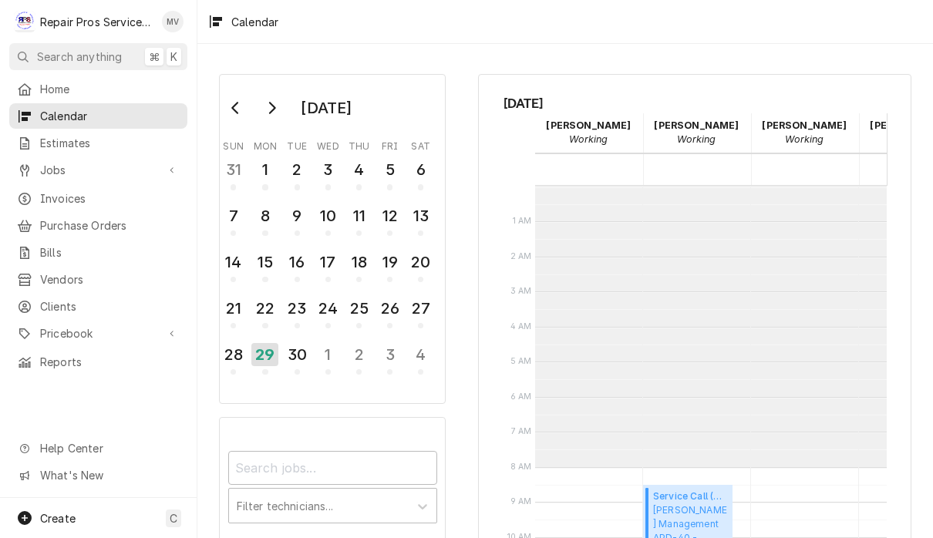
scroll to position [281, 0]
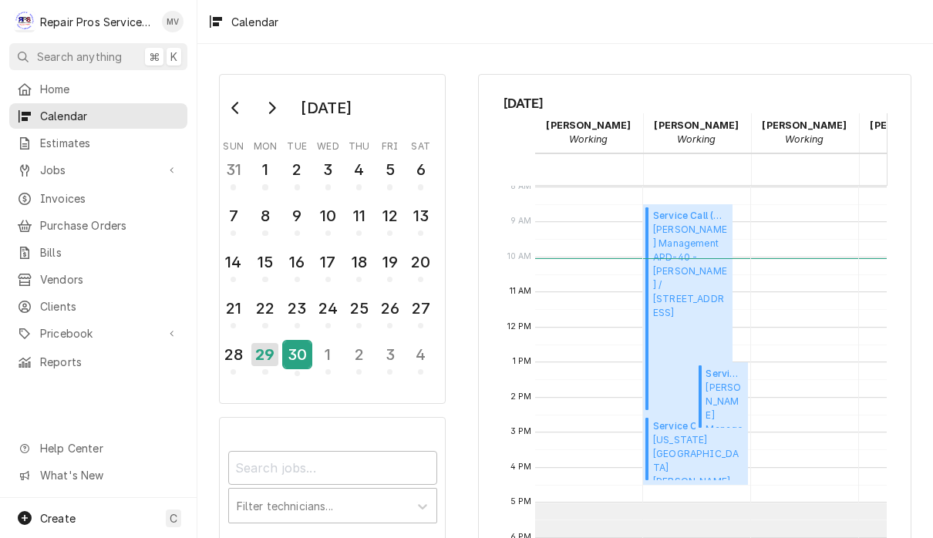
click at [297, 356] on div "30" at bounding box center [297, 355] width 27 height 26
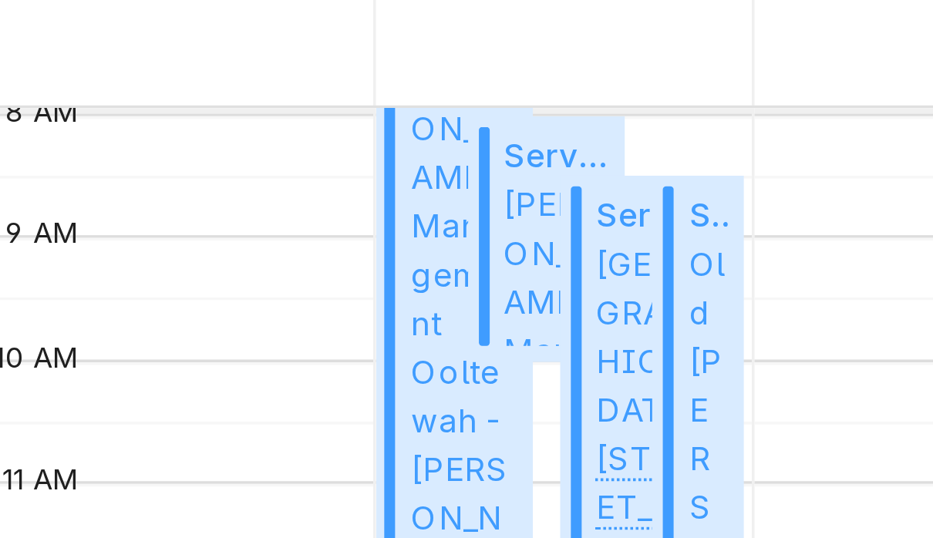
scroll to position [0, 27]
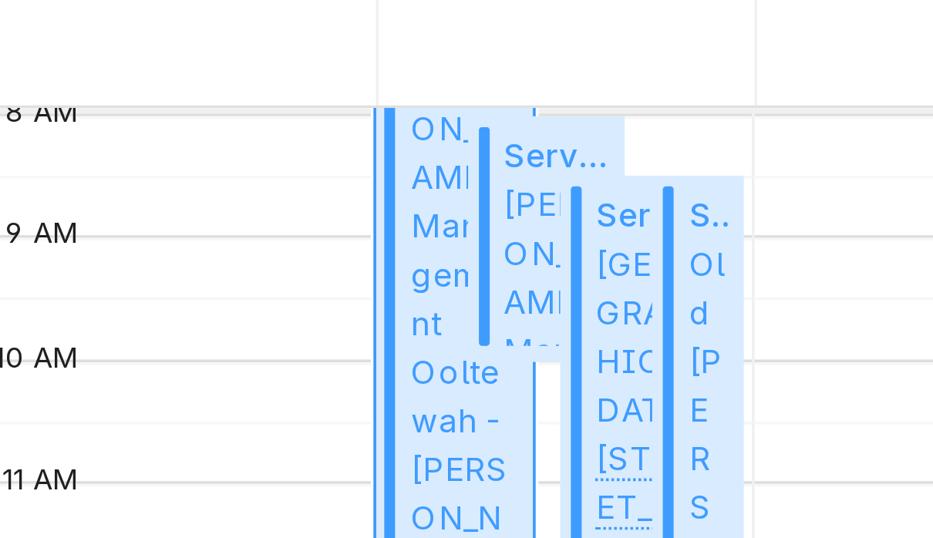
click at [626, 171] on span "Smith Management Ooltewah - McDonald's / 9211 Lee Hwy, Ooltewah, TN 37363" at bounding box center [641, 247] width 30 height 152
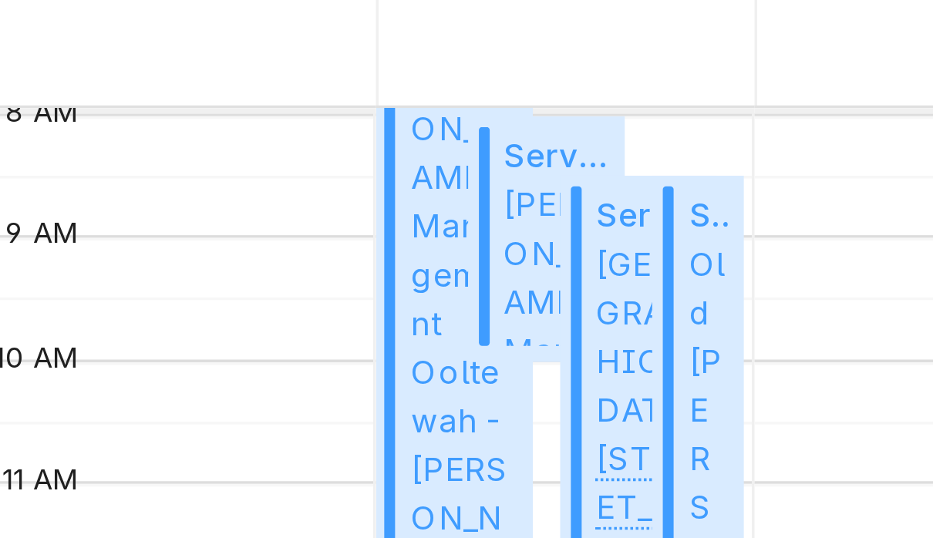
scroll to position [0, 0]
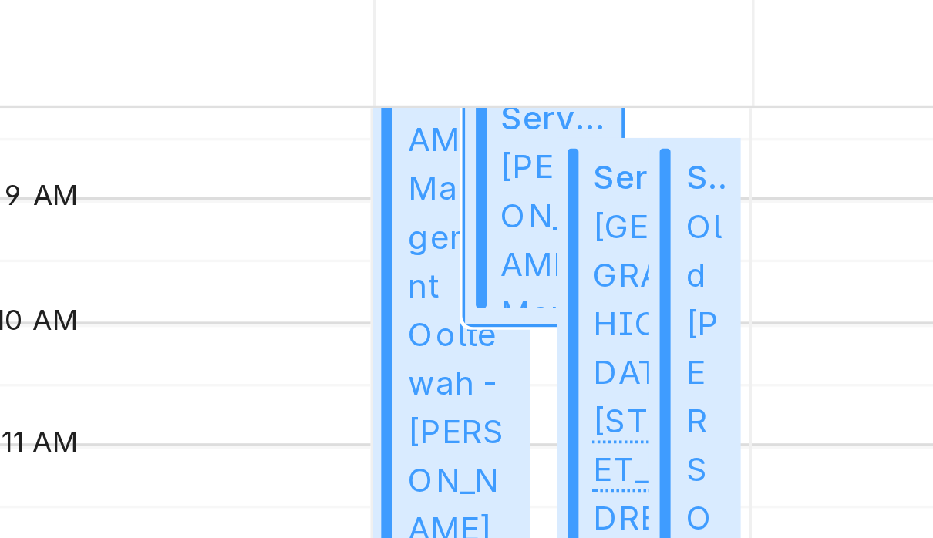
click at [652, 196] on span "Smith Management Athens - McDonald's / 1403 Congress Pkwy S., Athens, TN 37303" at bounding box center [667, 219] width 30 height 47
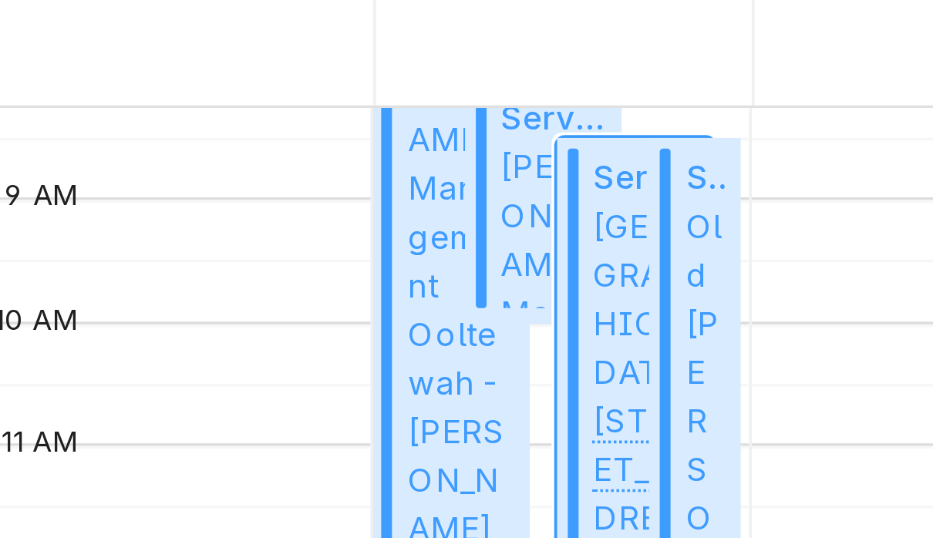
click at [678, 213] on span "Doubletree Hotel 407 Chestnut St, Chattanooga, TN 37402" at bounding box center [693, 268] width 30 height 111
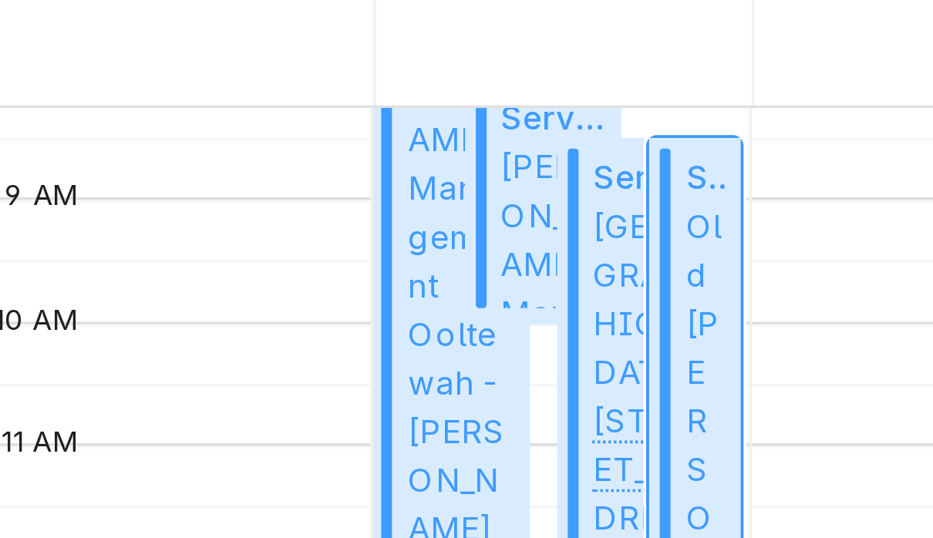
click at [705, 213] on span "Old Gilman Grill Old Gilman Grill / 216 W 8th St, Chattanooga, TN 37402" at bounding box center [711, 271] width 12 height 117
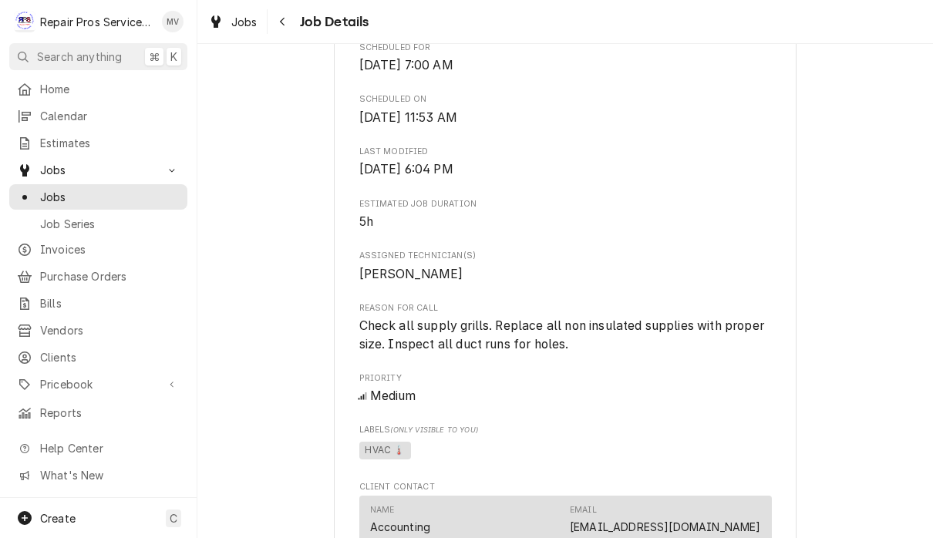
scroll to position [427, 0]
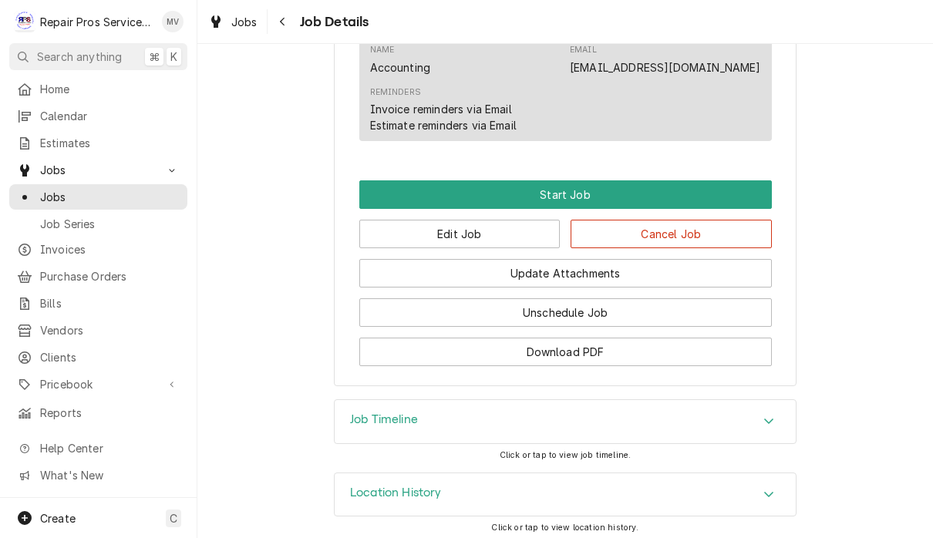
scroll to position [861, 0]
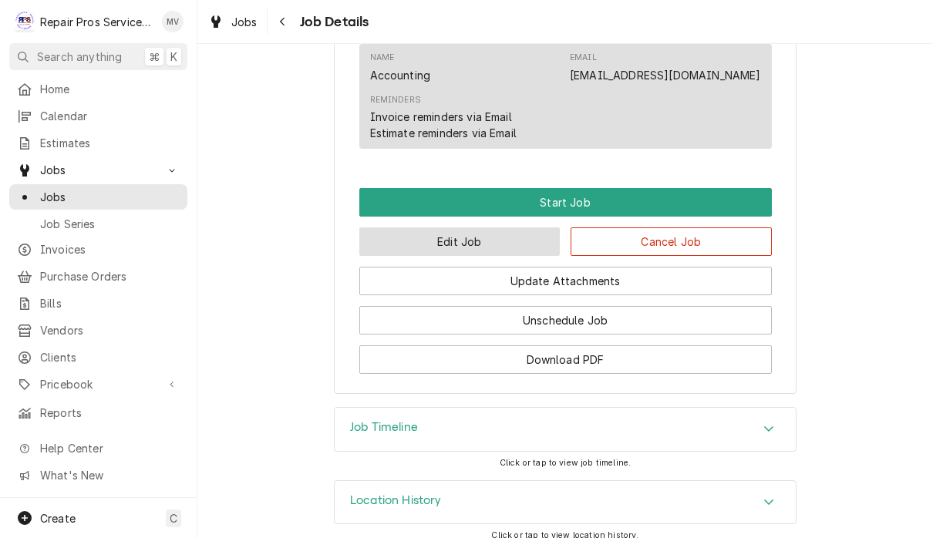
click at [497, 256] on button "Edit Job" at bounding box center [459, 242] width 201 height 29
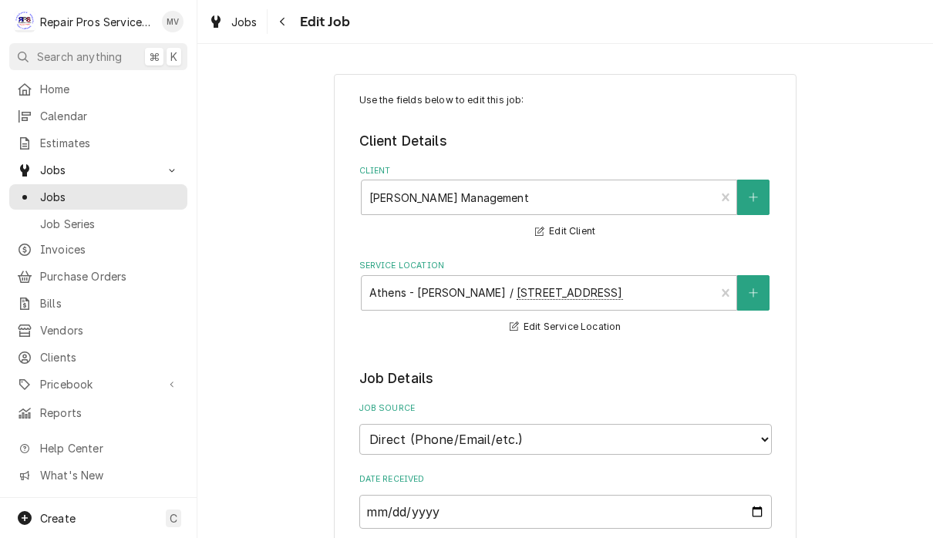
type textarea "x"
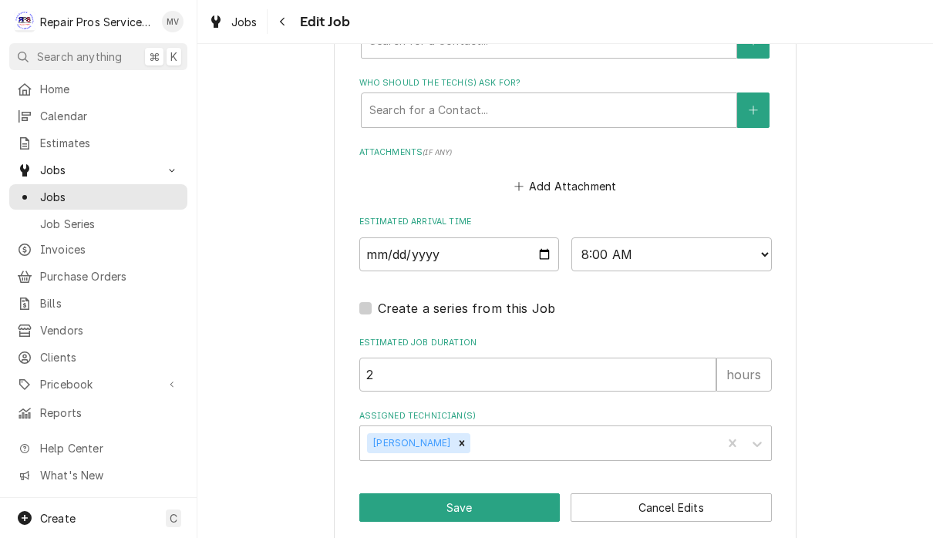
scroll to position [1128, 0]
click at [475, 238] on input "2025-09-30" at bounding box center [459, 255] width 201 height 34
type input "2025-10-28"
type textarea "x"
type input "2025-10-06"
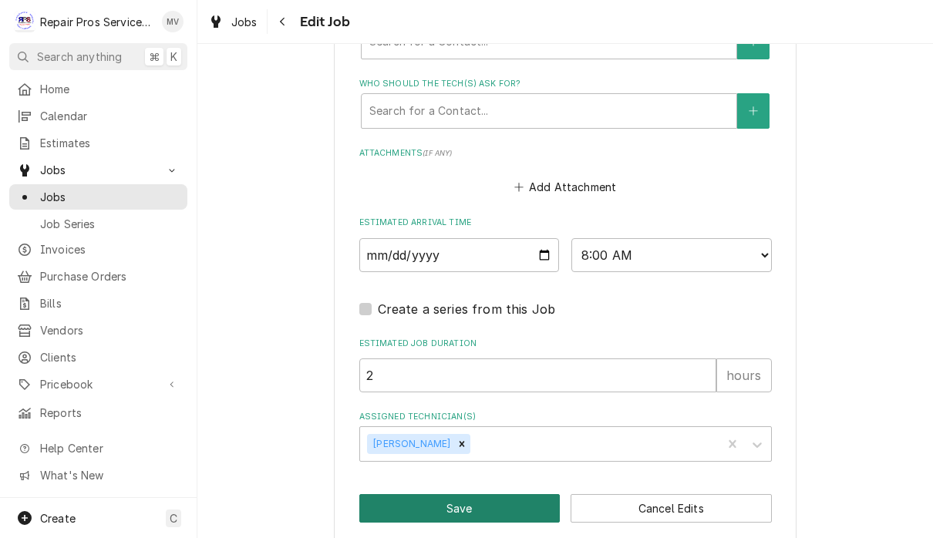
click at [514, 494] on button "Save" at bounding box center [459, 508] width 201 height 29
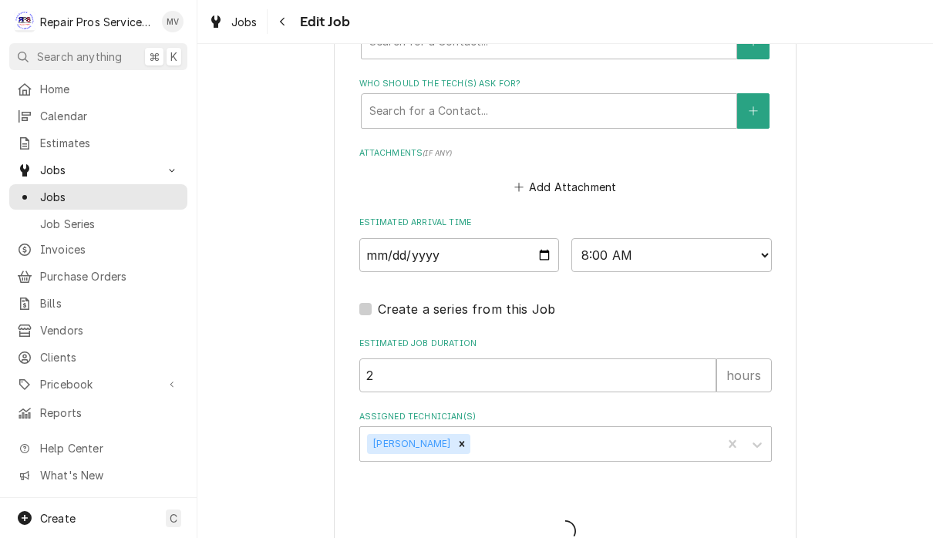
type textarea "x"
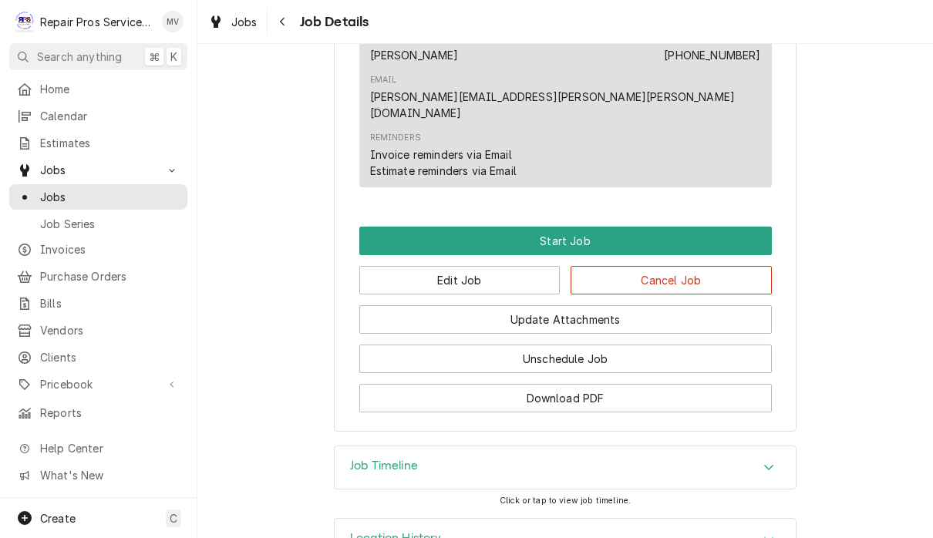
scroll to position [879, 0]
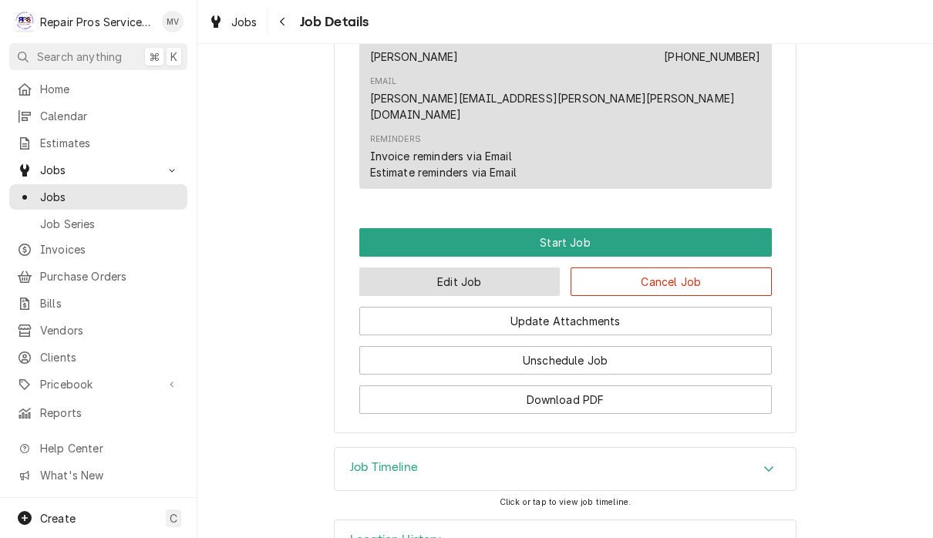
click at [484, 268] on button "Edit Job" at bounding box center [459, 282] width 201 height 29
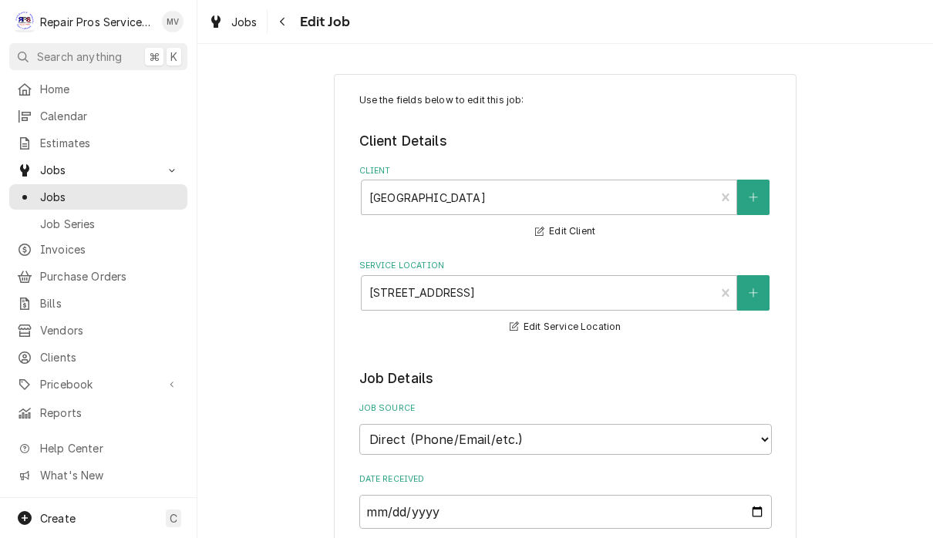
type textarea "x"
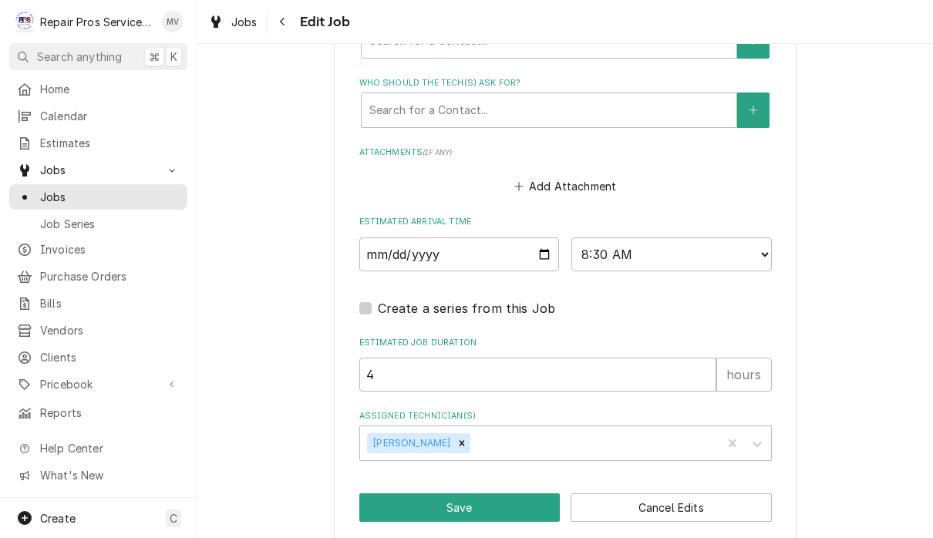
scroll to position [1128, 0]
click at [478, 217] on label "Estimated Arrival Time" at bounding box center [565, 223] width 413 height 12
click at [484, 242] on input "[DATE]" at bounding box center [459, 255] width 201 height 34
click at [427, 241] on input "[DATE]" at bounding box center [459, 255] width 201 height 34
type input "2025-10-14"
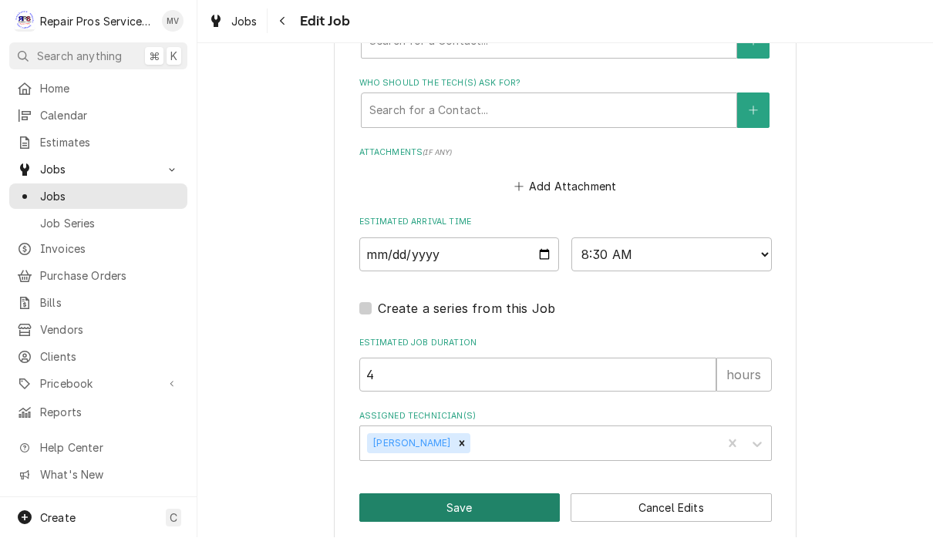
click at [510, 494] on button "Save" at bounding box center [459, 508] width 201 height 29
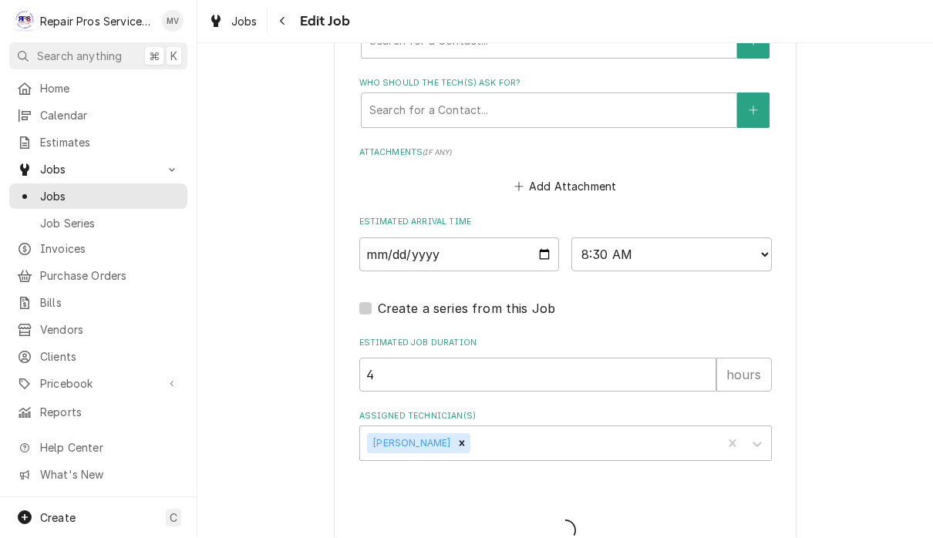
type textarea "x"
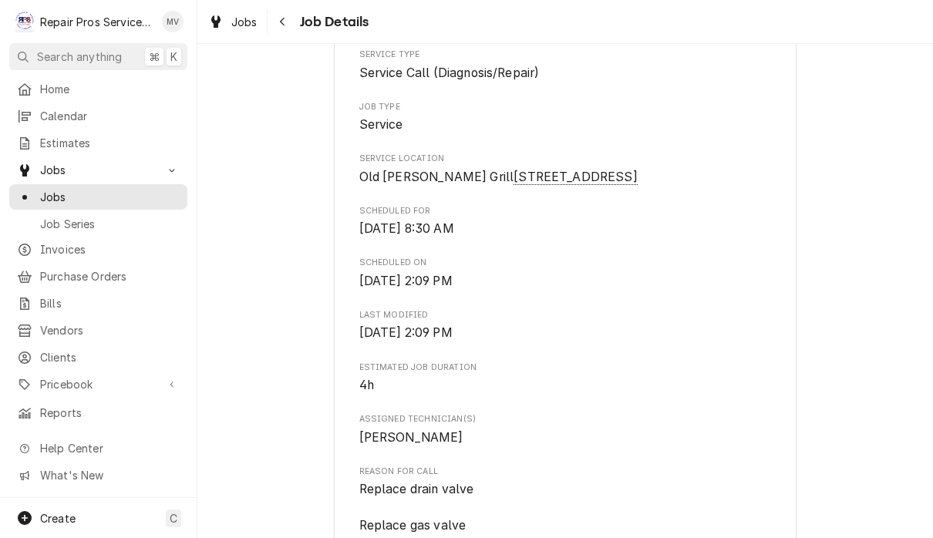
scroll to position [262, 0]
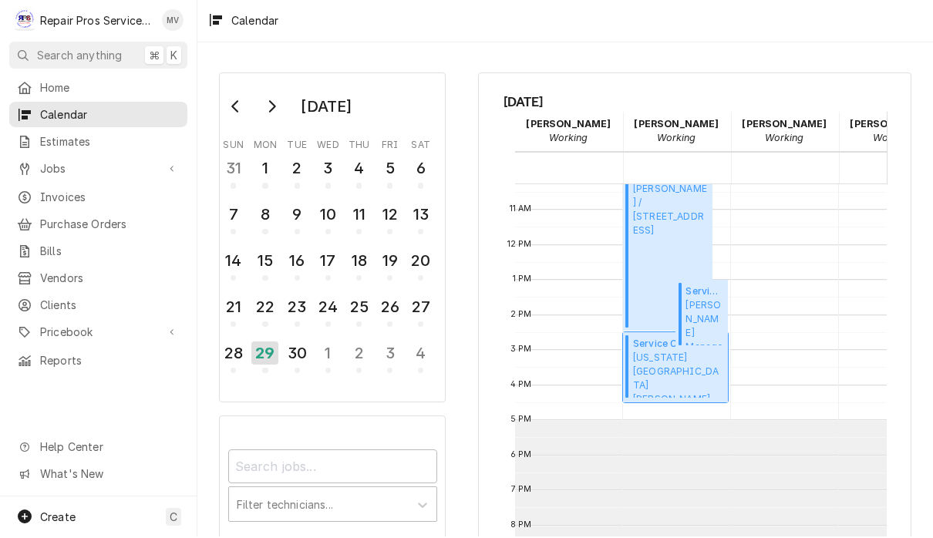
click at [676, 382] on span "Texas Roadhouse Hixson Texas Roadhouse 5362 Highway 153, hixson, TN 37343" at bounding box center [678, 375] width 90 height 47
click at [298, 359] on div "30" at bounding box center [297, 355] width 27 height 26
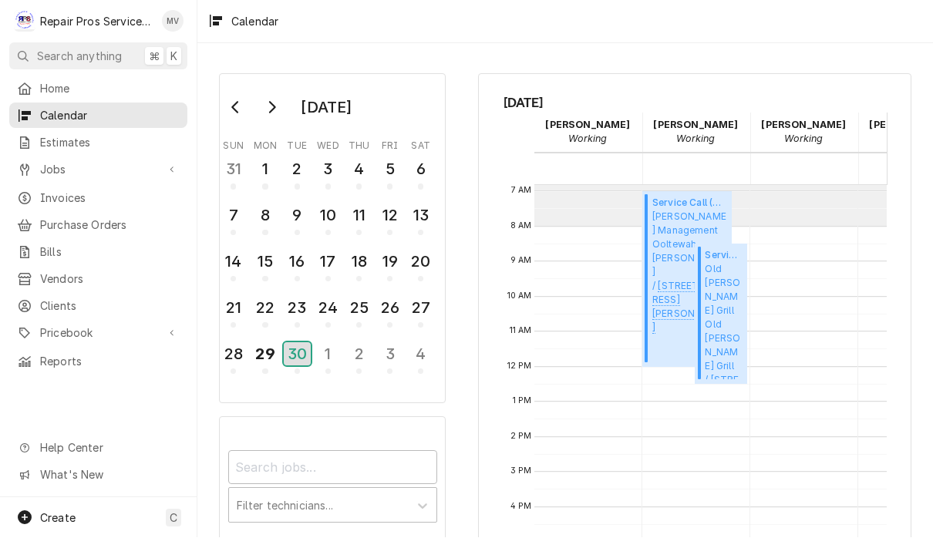
scroll to position [242, 1]
click at [730, 343] on span "Old Gilman Grill Old Gilman Grill / 216 W 8th St, Chattanooga, TN 37402" at bounding box center [724, 319] width 38 height 117
click at [672, 315] on div "Service Call (Diagnosis/Repair) ( Upcoming ) Smith Management Ooltewah - McDona…" at bounding box center [689, 278] width 75 height 166
click at [68, 169] on span "Jobs" at bounding box center [98, 170] width 116 height 16
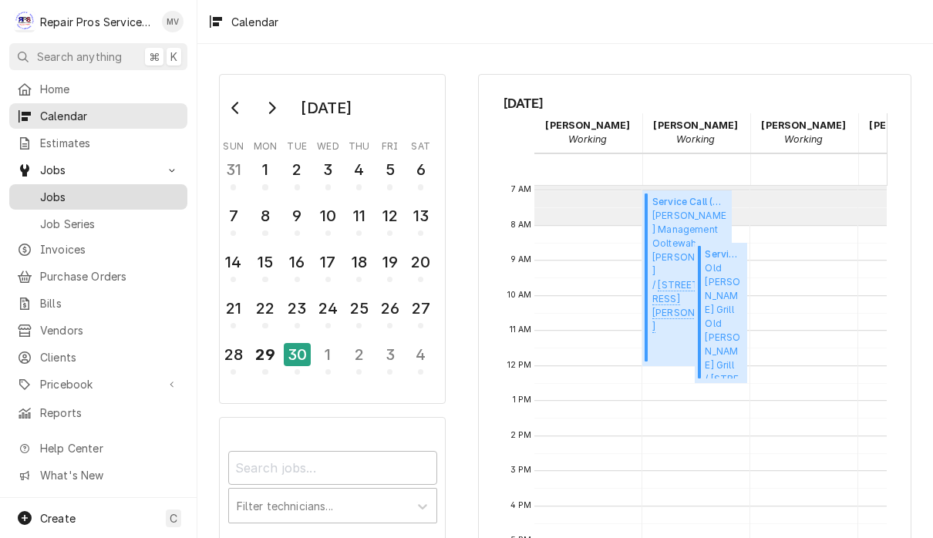
click at [57, 194] on span "Jobs" at bounding box center [110, 197] width 140 height 16
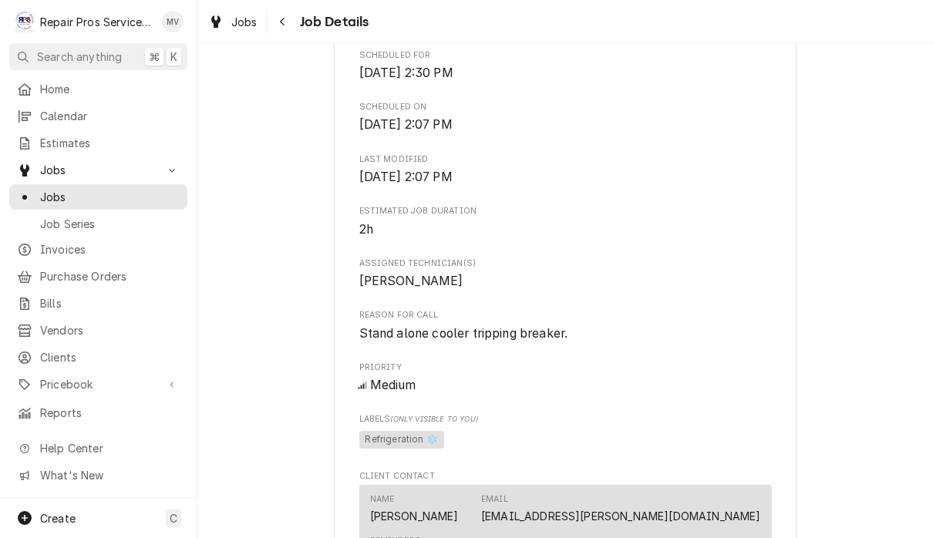
scroll to position [438, 0]
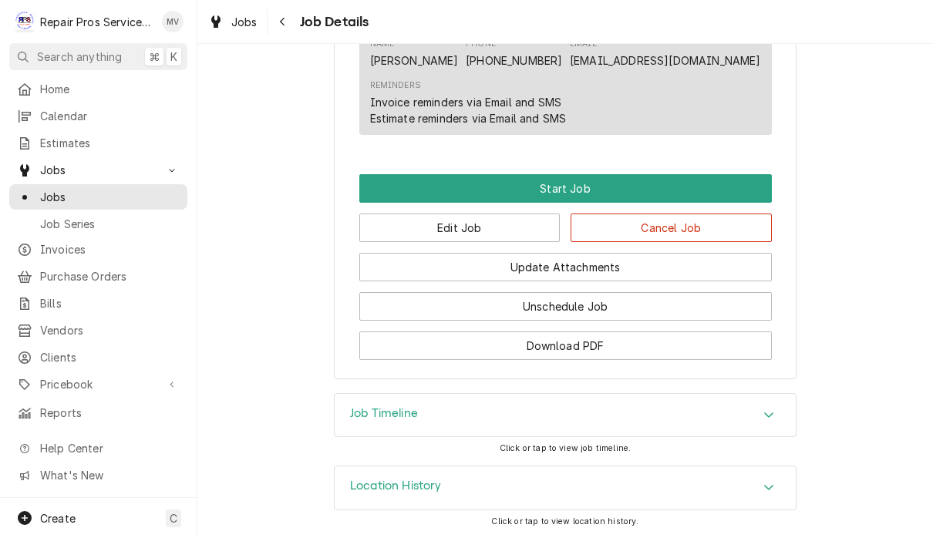
scroll to position [968, 0]
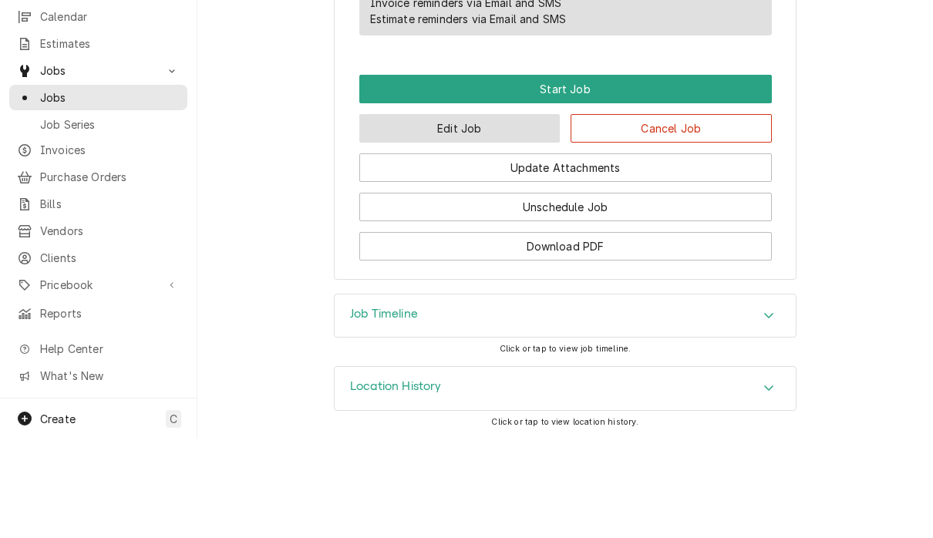
click at [491, 214] on button "Edit Job" at bounding box center [459, 228] width 201 height 29
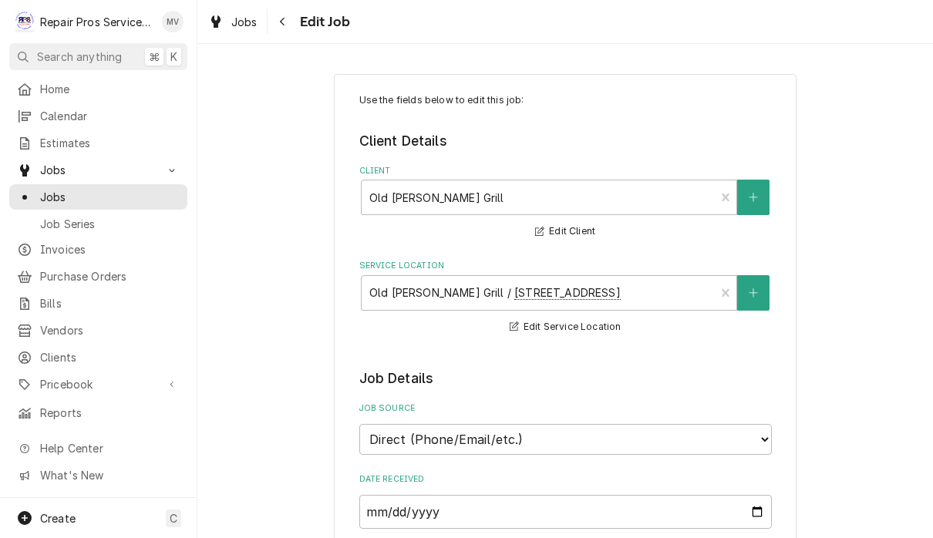
type textarea "x"
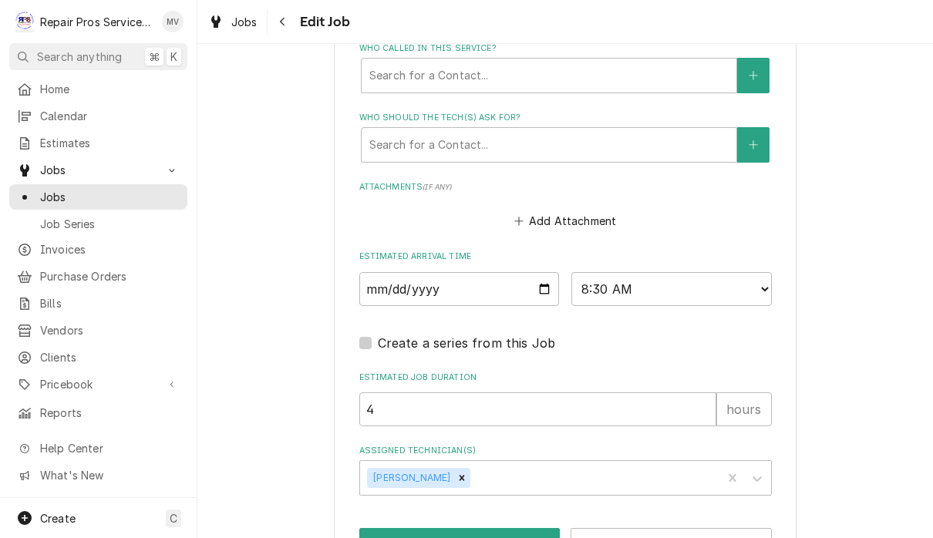
scroll to position [1140, 0]
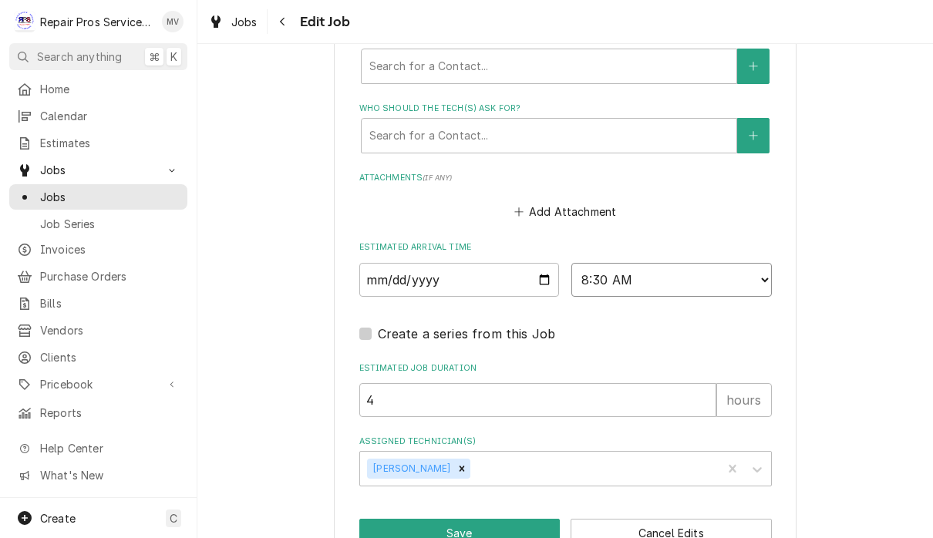
click at [678, 265] on select "AM / PM 6:00 AM 6:15 AM 6:30 AM 6:45 AM 7:00 AM 7:15 AM 7:30 AM 7:45 AM 8:00 AM…" at bounding box center [671, 280] width 201 height 34
select select "08:00:00"
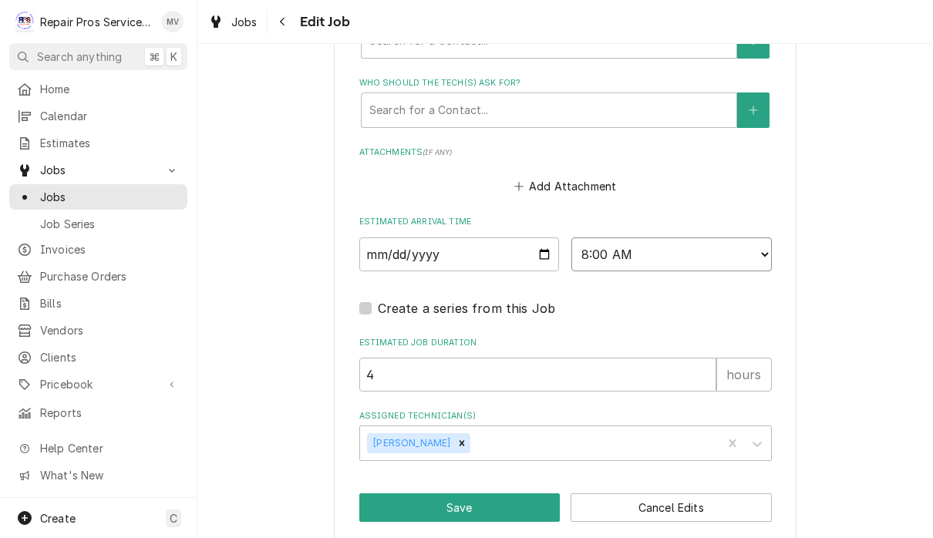
scroll to position [1165, 0]
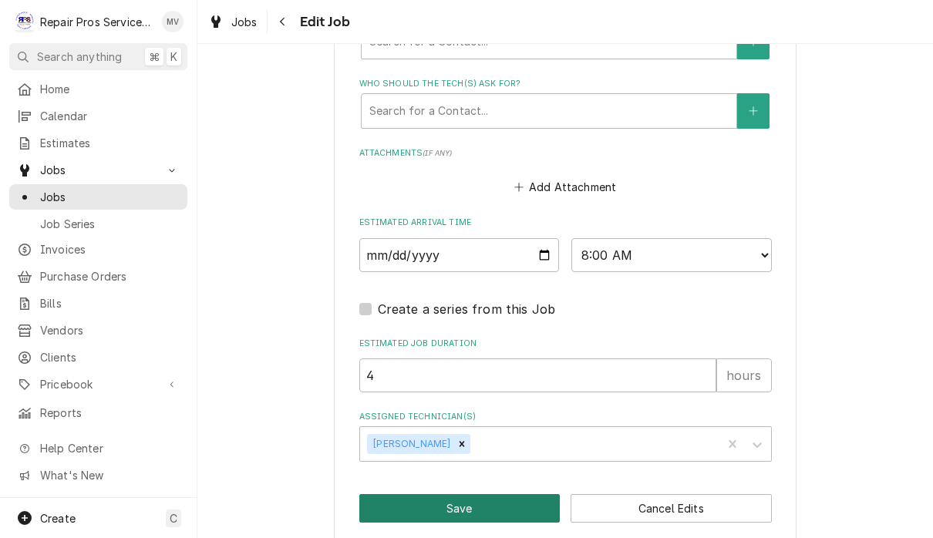
click at [496, 494] on button "Save" at bounding box center [459, 508] width 201 height 29
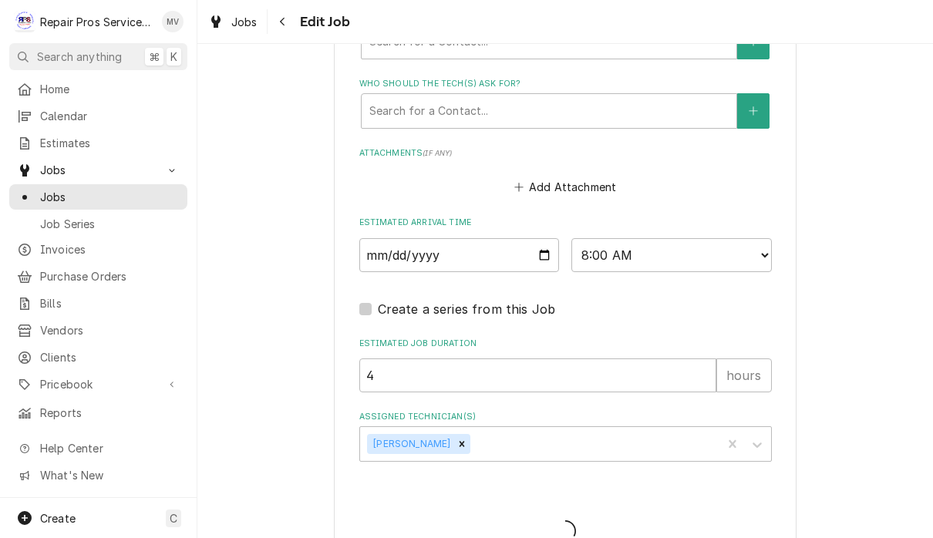
type textarea "x"
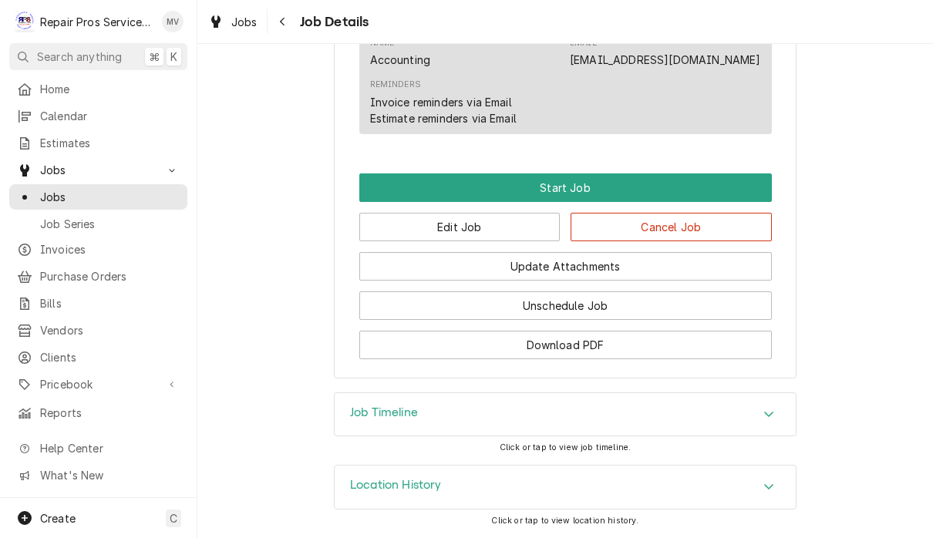
scroll to position [892, 0]
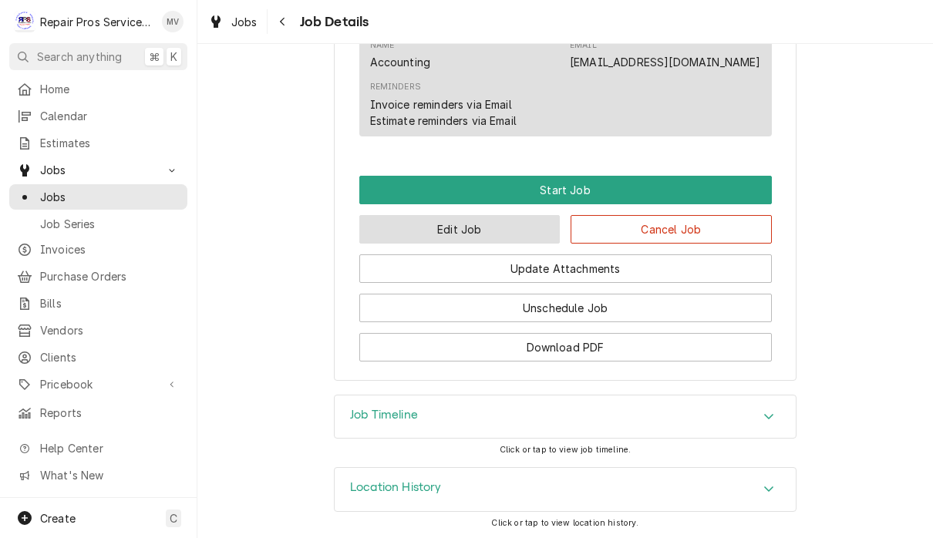
click at [472, 244] on button "Edit Job" at bounding box center [459, 229] width 201 height 29
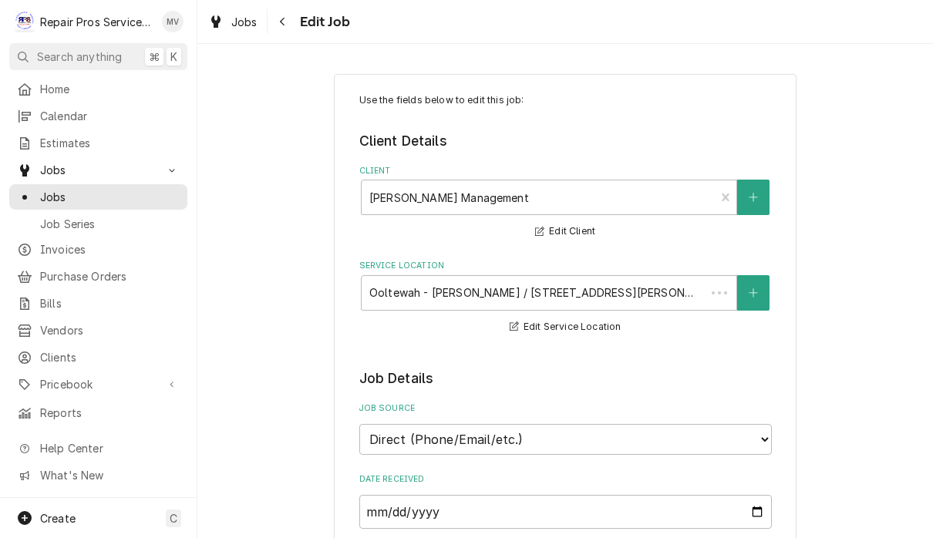
type textarea "x"
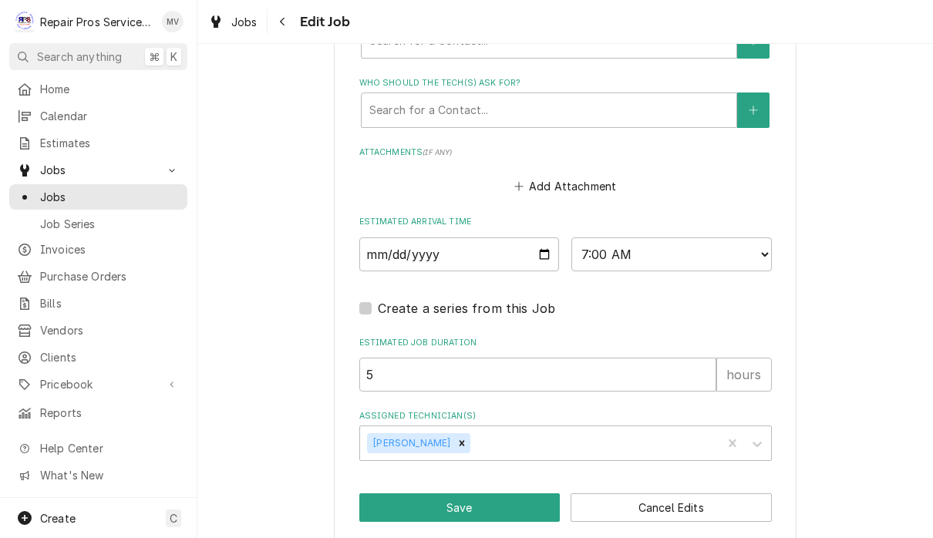
scroll to position [1128, 0]
click at [632, 238] on select "AM / PM 6:00 AM 6:15 AM 6:30 AM 6:45 AM 7:00 AM 7:15 AM 7:30 AM 7:45 AM 8:00 AM…" at bounding box center [671, 255] width 201 height 34
select select "10:30:00"
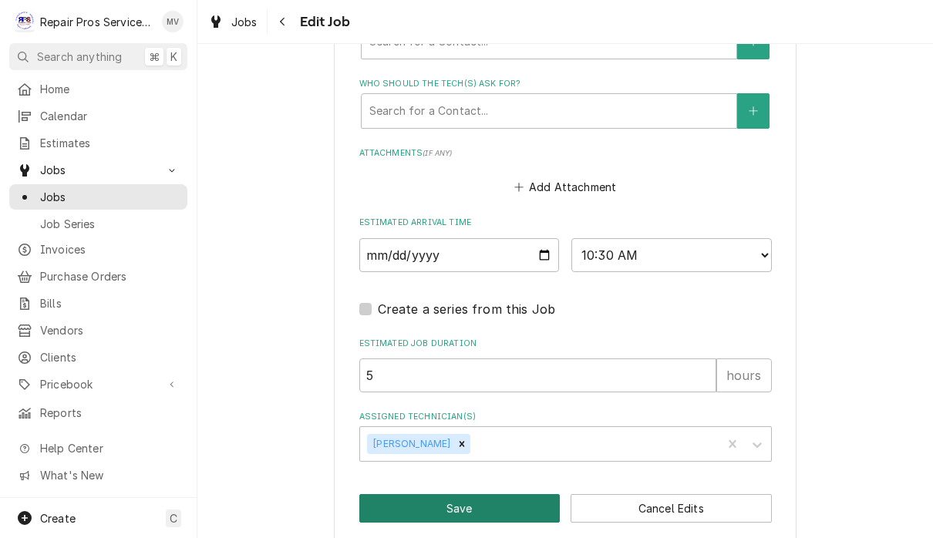
click at [467, 504] on button "Save" at bounding box center [459, 508] width 201 height 29
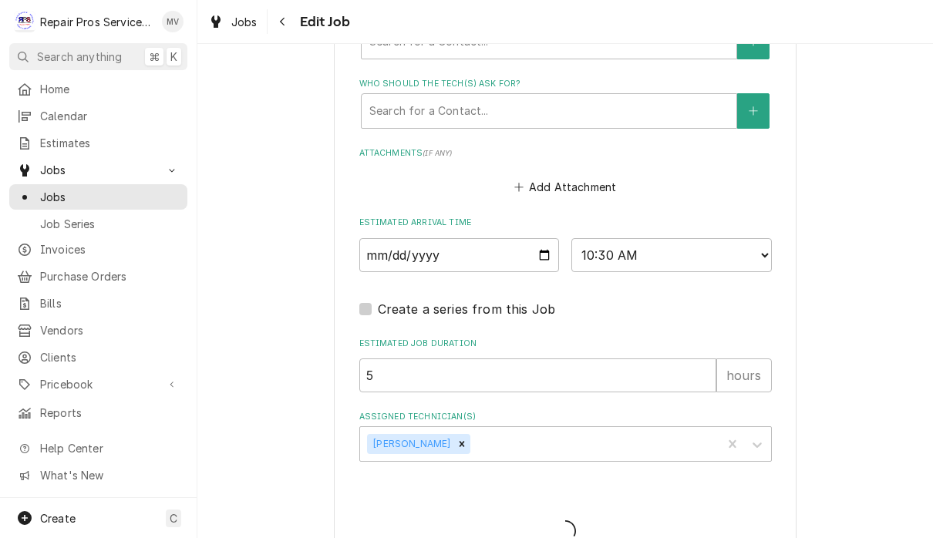
type textarea "x"
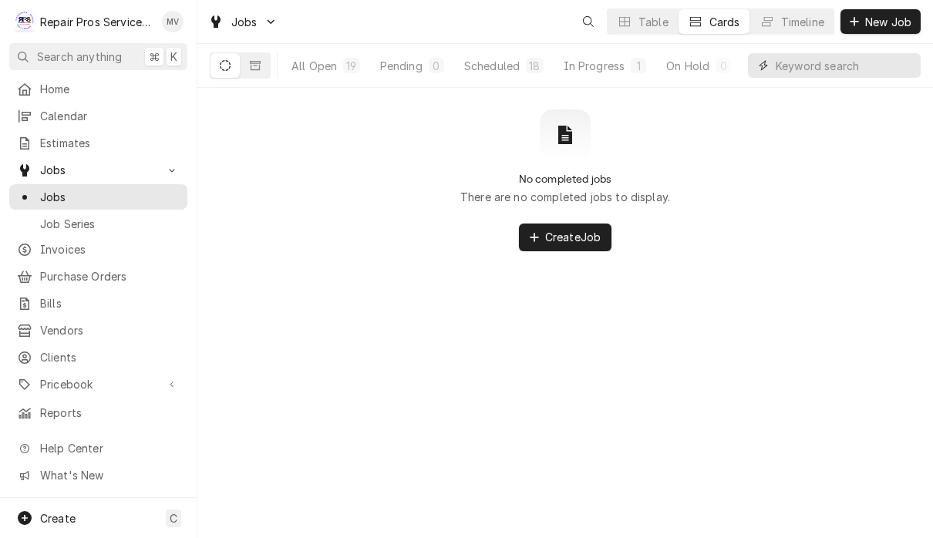
click at [816, 72] on input "Dynamic Content Wrapper" at bounding box center [844, 65] width 137 height 25
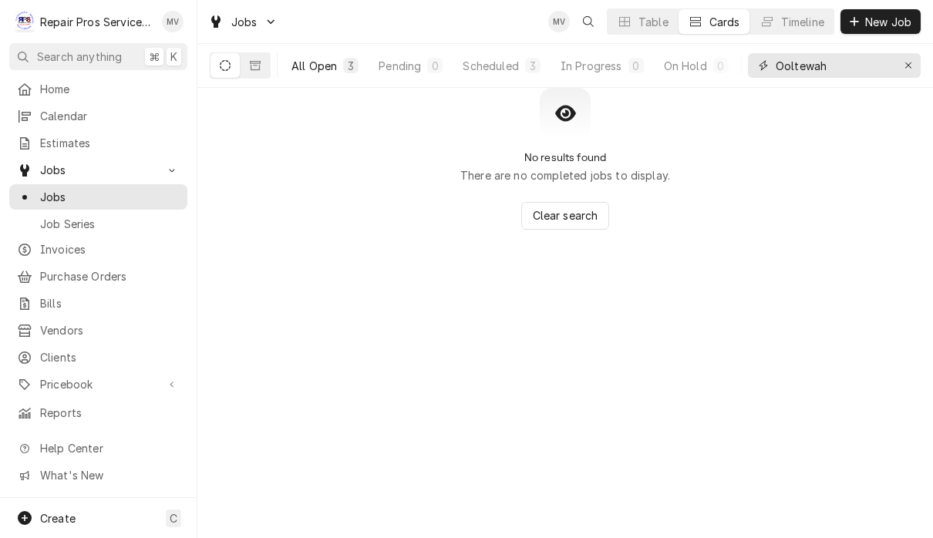
type input "Ooltewah"
click at [315, 62] on div "All Open" at bounding box center [315, 66] width 46 height 16
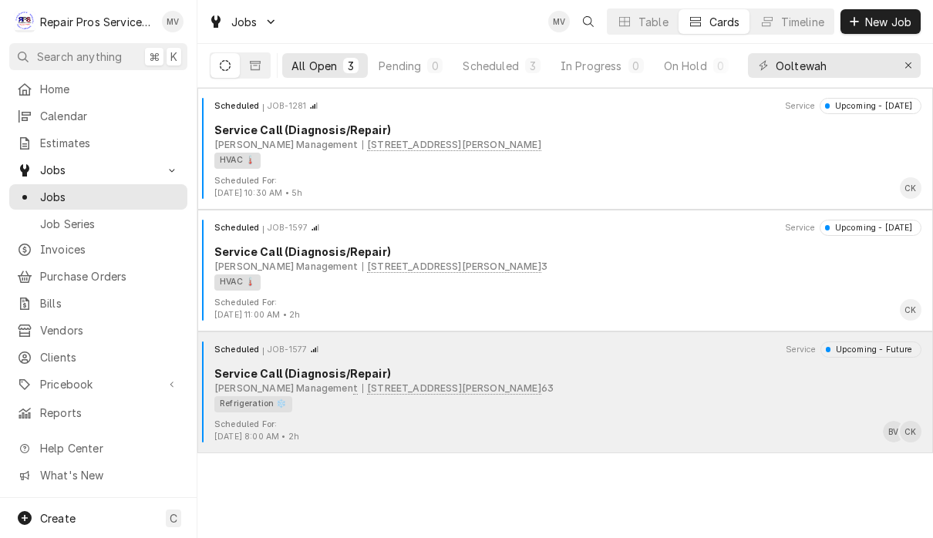
click at [669, 410] on div "Refrigeration ❄️" at bounding box center [562, 404] width 696 height 16
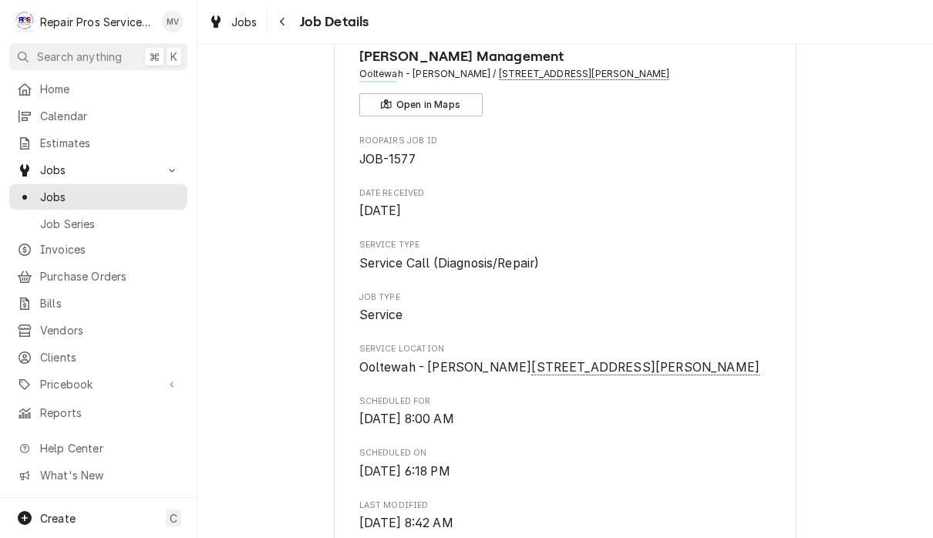
scroll to position [70, 0]
